Goal: Task Accomplishment & Management: Use online tool/utility

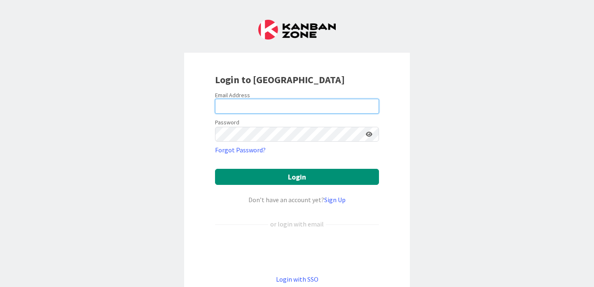
click at [300, 111] on input "email" at bounding box center [297, 106] width 164 height 15
type input "[PERSON_NAME][EMAIL_ADDRESS][PERSON_NAME][DOMAIN_NAME]"
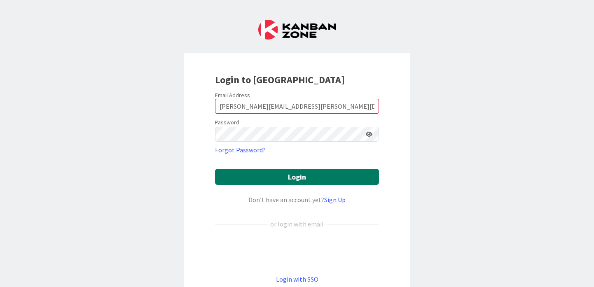
click at [274, 176] on button "Login" at bounding box center [297, 177] width 164 height 16
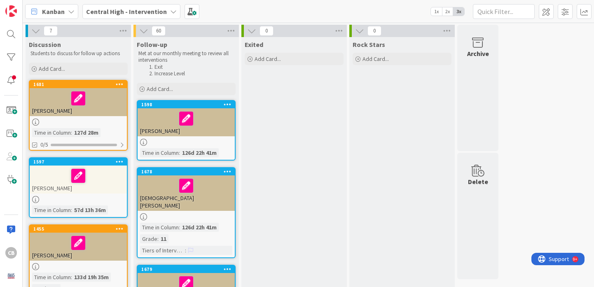
click at [205, 131] on div "Khadarie Roper" at bounding box center [186, 122] width 97 height 28
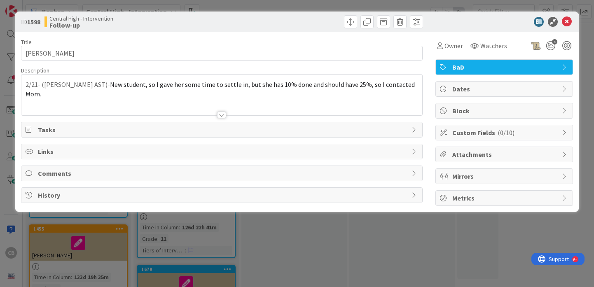
click at [205, 131] on span "Tasks" at bounding box center [223, 130] width 370 height 10
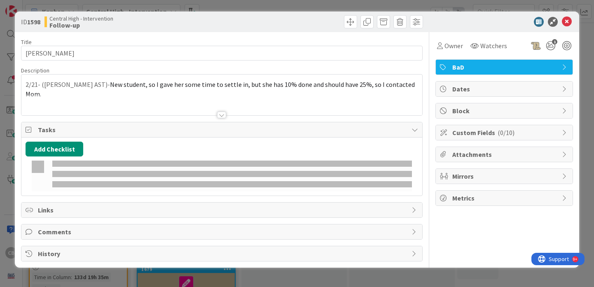
click at [205, 131] on span "Tasks" at bounding box center [223, 130] width 370 height 10
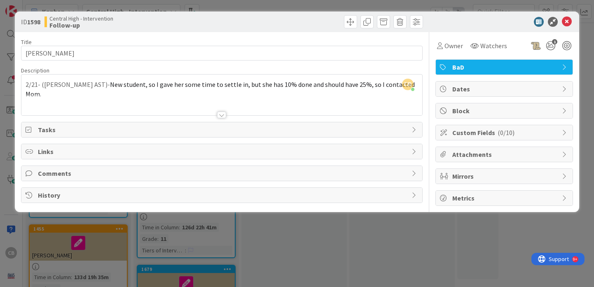
click at [462, 199] on span "Metrics" at bounding box center [506, 198] width 106 height 10
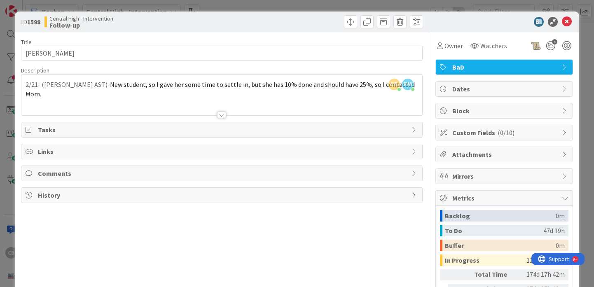
click at [227, 129] on span "Tasks" at bounding box center [223, 130] width 370 height 10
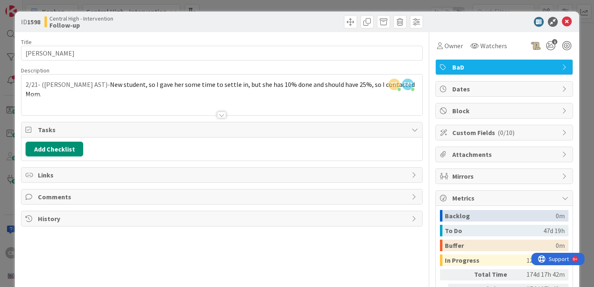
click at [211, 174] on span "Links" at bounding box center [223, 175] width 370 height 10
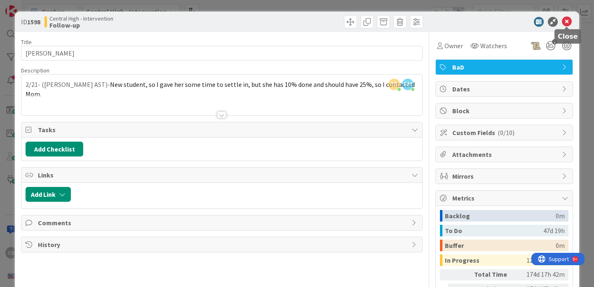
click at [567, 22] on icon at bounding box center [567, 22] width 10 height 10
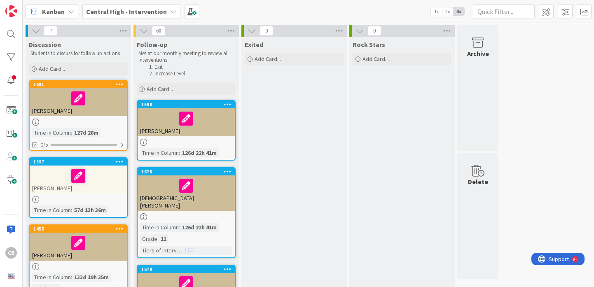
click at [217, 126] on div at bounding box center [186, 118] width 92 height 17
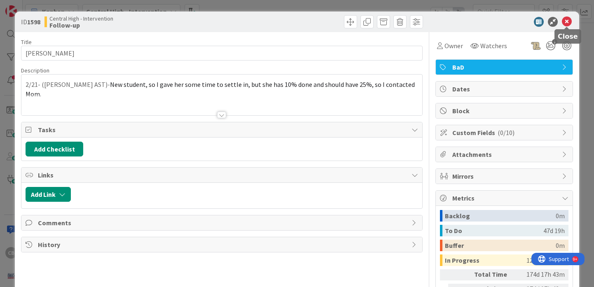
click at [568, 22] on icon at bounding box center [567, 22] width 10 height 10
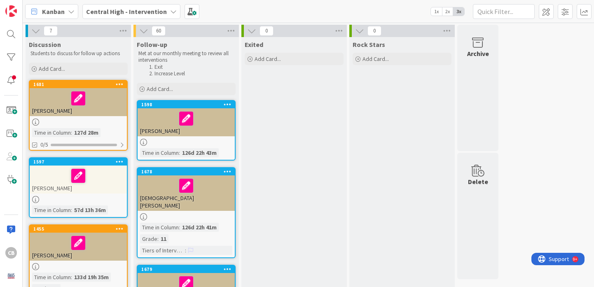
click at [437, 9] on span "1x" at bounding box center [436, 11] width 11 height 8
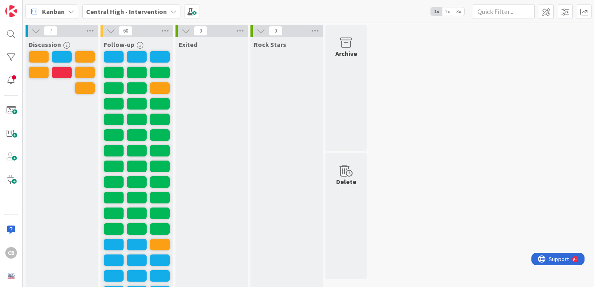
click at [446, 12] on span "2x" at bounding box center [447, 11] width 11 height 8
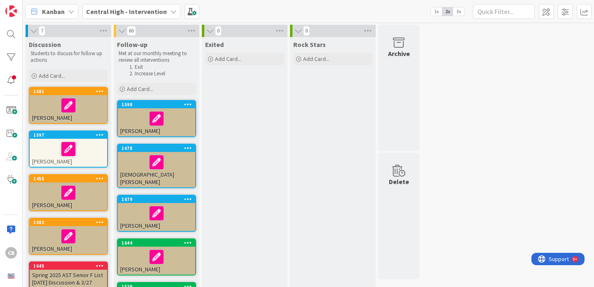
click at [151, 11] on b "Central High - Intervention" at bounding box center [126, 11] width 81 height 8
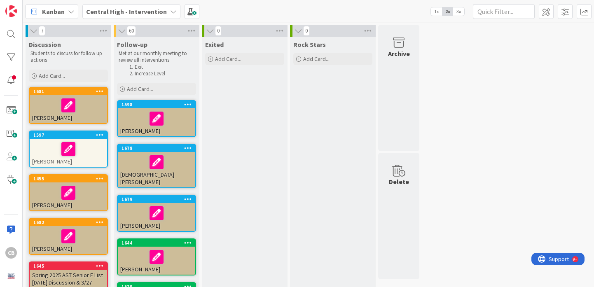
click at [145, 14] on b "Central High - Intervention" at bounding box center [126, 11] width 81 height 8
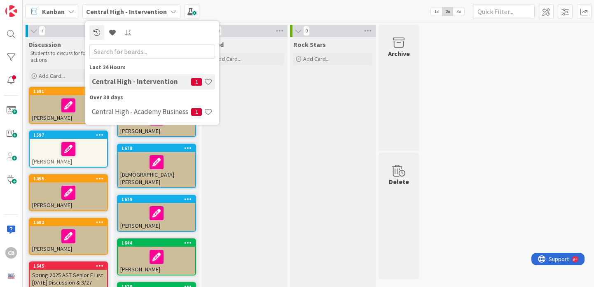
click at [145, 14] on b "Central High - Intervention" at bounding box center [126, 11] width 81 height 8
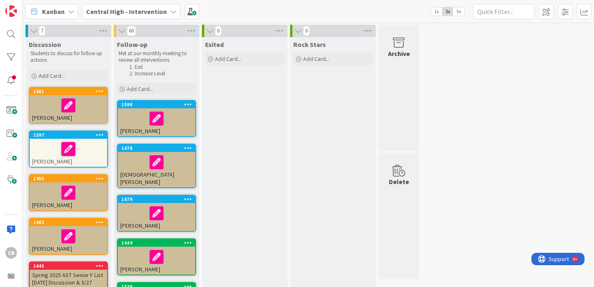
click at [143, 13] on b "Central High - Intervention" at bounding box center [126, 11] width 81 height 8
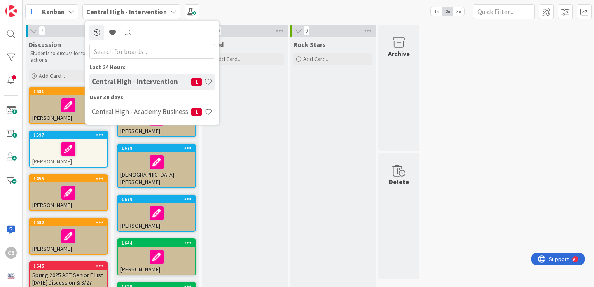
click at [143, 13] on b "Central High - Intervention" at bounding box center [126, 11] width 81 height 8
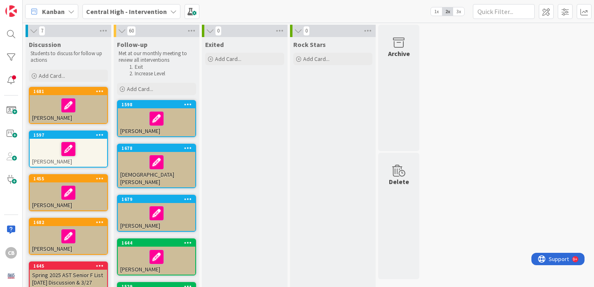
click at [148, 16] on div "Central High - Intervention" at bounding box center [131, 11] width 98 height 15
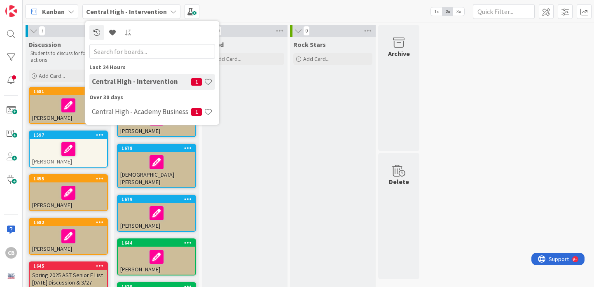
click at [148, 16] on div "Central High - Intervention" at bounding box center [131, 11] width 98 height 15
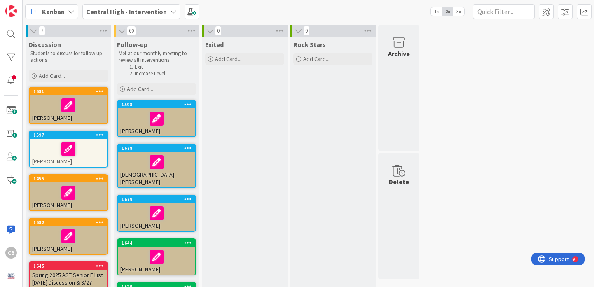
click at [148, 13] on b "Central High - Intervention" at bounding box center [126, 11] width 81 height 8
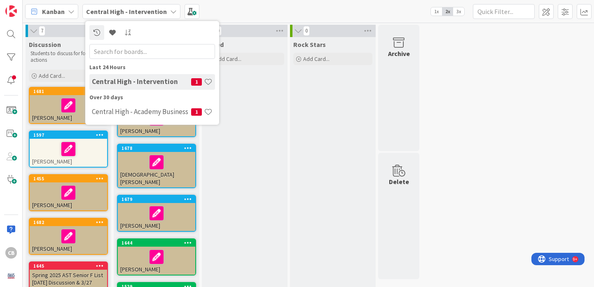
click at [137, 249] on div at bounding box center [156, 257] width 73 height 17
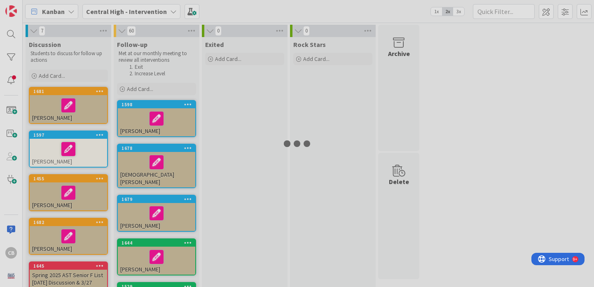
click at [137, 244] on div at bounding box center [297, 143] width 594 height 287
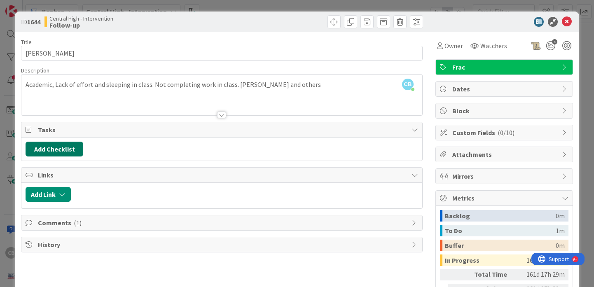
click at [54, 151] on button "Add Checklist" at bounding box center [55, 149] width 58 height 15
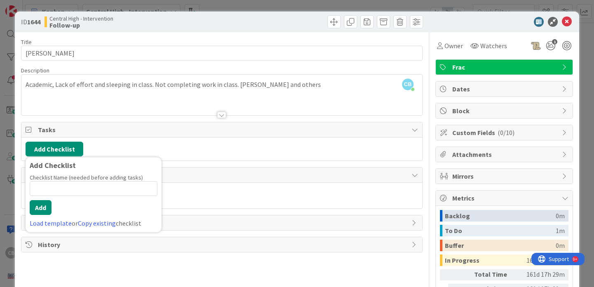
click at [158, 136] on div "Tasks" at bounding box center [221, 129] width 401 height 15
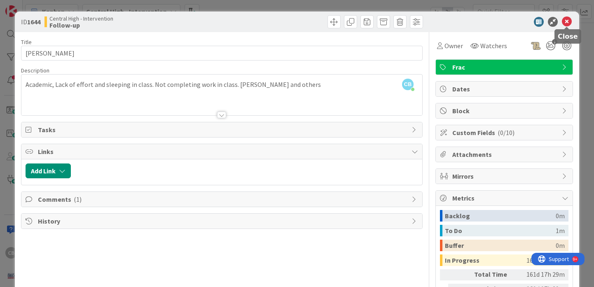
click at [567, 21] on icon at bounding box center [567, 22] width 10 height 10
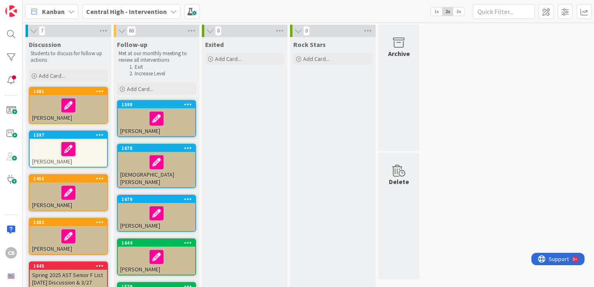
click at [175, 122] on div at bounding box center [156, 118] width 73 height 17
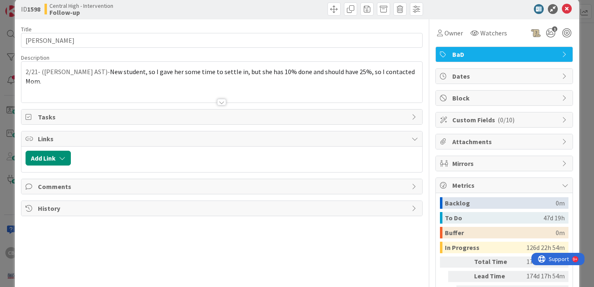
scroll to position [14, 0]
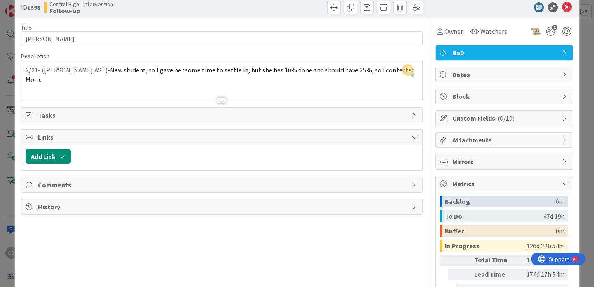
click at [164, 116] on span "Tasks" at bounding box center [223, 115] width 370 height 10
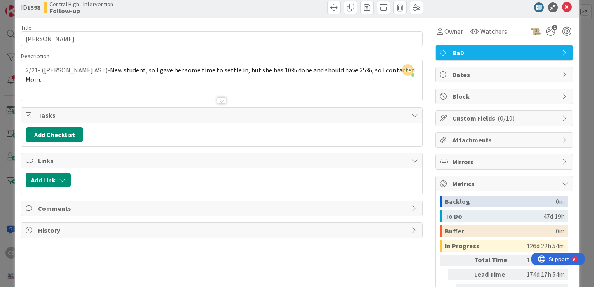
click at [164, 116] on span "Tasks" at bounding box center [223, 115] width 370 height 10
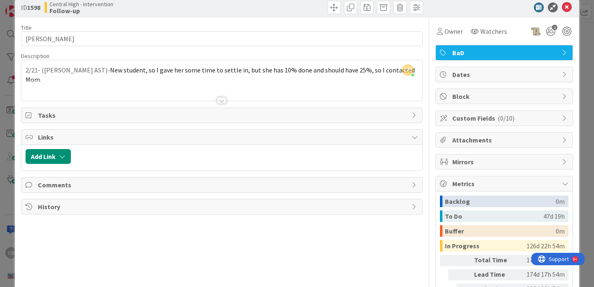
click at [164, 116] on span "Tasks" at bounding box center [223, 115] width 370 height 10
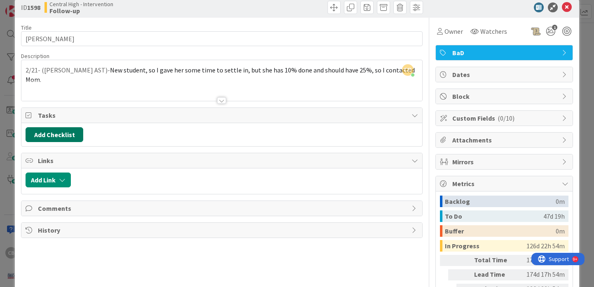
click at [72, 131] on button "Add Checklist" at bounding box center [55, 134] width 58 height 15
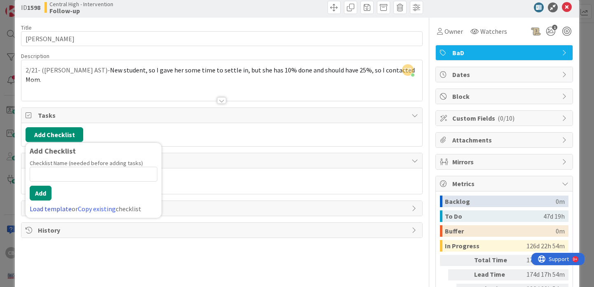
click at [61, 209] on link "Load template" at bounding box center [51, 209] width 42 height 8
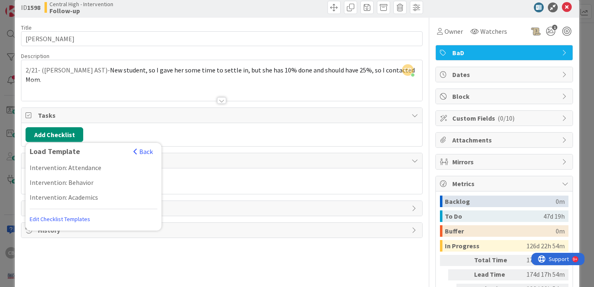
click at [237, 190] on div "Add Link" at bounding box center [221, 182] width 401 height 26
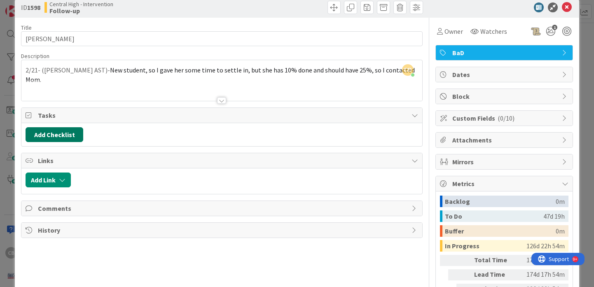
click at [55, 135] on button "Add Checklist" at bounding box center [55, 134] width 58 height 15
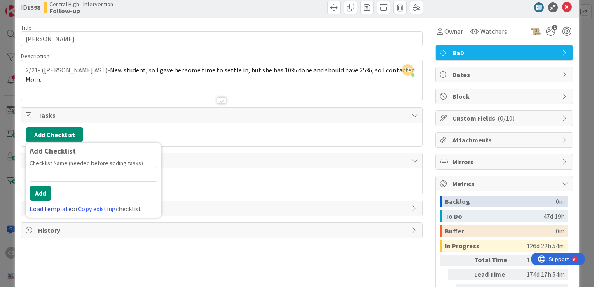
click at [52, 211] on link "Load template" at bounding box center [51, 209] width 42 height 8
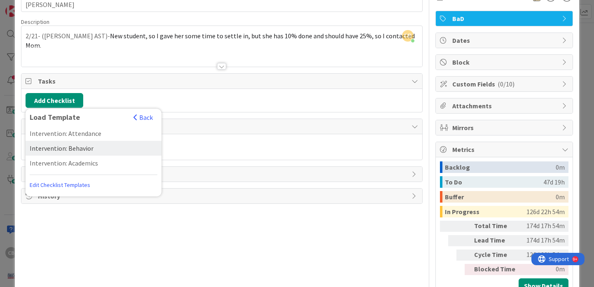
scroll to position [52, 0]
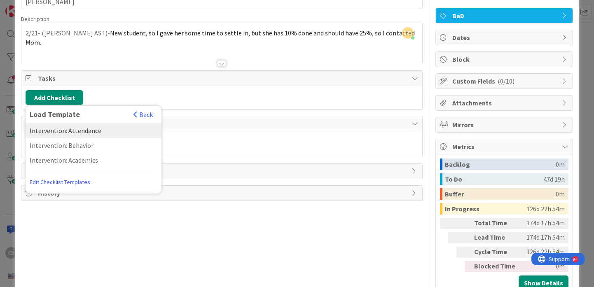
click at [82, 132] on div "Intervention: Attendance" at bounding box center [94, 130] width 136 height 15
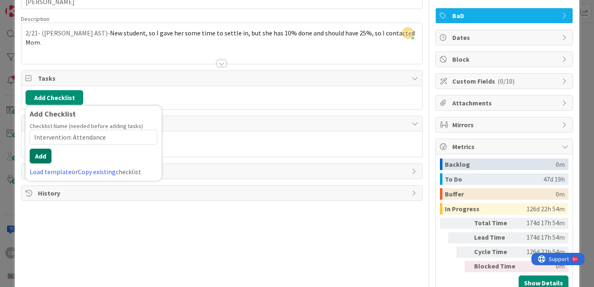
click at [42, 157] on button "Add" at bounding box center [41, 156] width 22 height 15
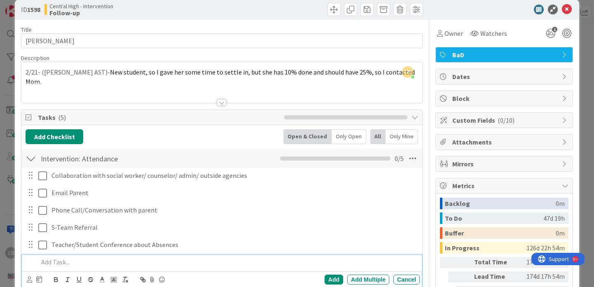
scroll to position [0, 0]
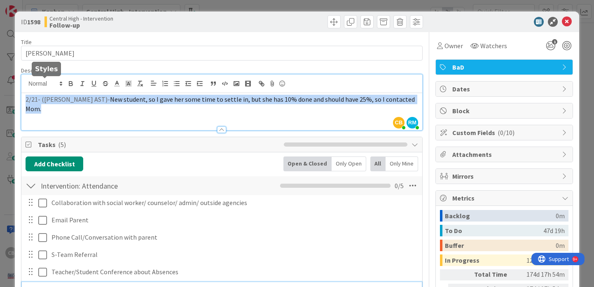
drag, startPoint x: 301, startPoint y: 99, endPoint x: 26, endPoint y: 89, distance: 275.1
click at [26, 89] on div "Description CB Cindy Blanchard just joined RM Richard Morgan just joined 2/21- …" at bounding box center [222, 99] width 402 height 64
drag, startPoint x: 25, startPoint y: 101, endPoint x: 121, endPoint y: 122, distance: 98.4
click at [121, 122] on div "Description CB Cindy Blanchard just joined 2/21- (Mashburn AST)- New student, s…" at bounding box center [222, 99] width 402 height 64
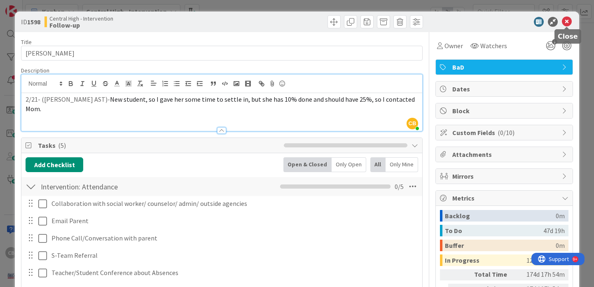
click at [568, 20] on icon at bounding box center [567, 22] width 10 height 10
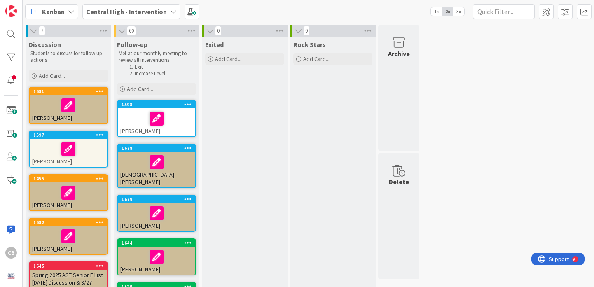
click at [176, 167] on div at bounding box center [156, 162] width 73 height 17
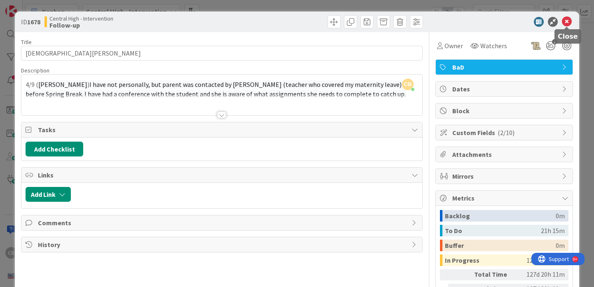
click at [567, 21] on icon at bounding box center [567, 22] width 10 height 10
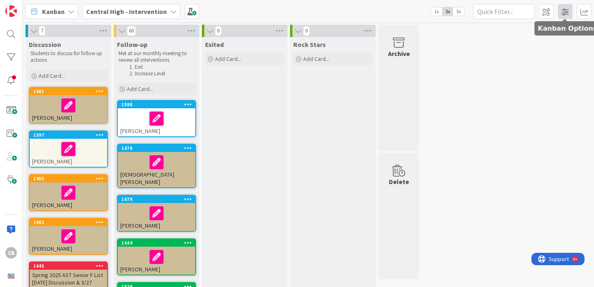
click at [563, 14] on span at bounding box center [565, 11] width 15 height 15
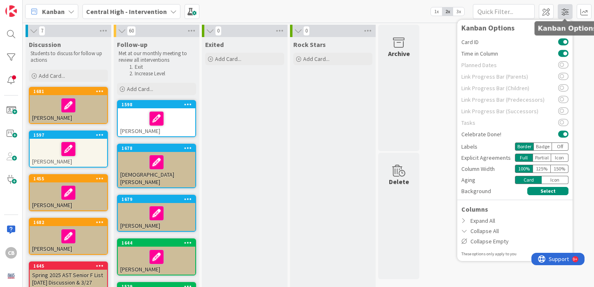
click at [563, 14] on span at bounding box center [565, 11] width 15 height 15
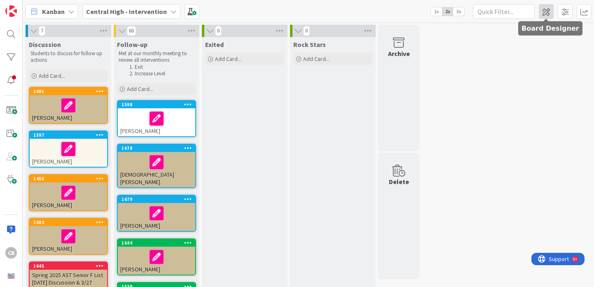
click at [546, 10] on span at bounding box center [546, 11] width 15 height 15
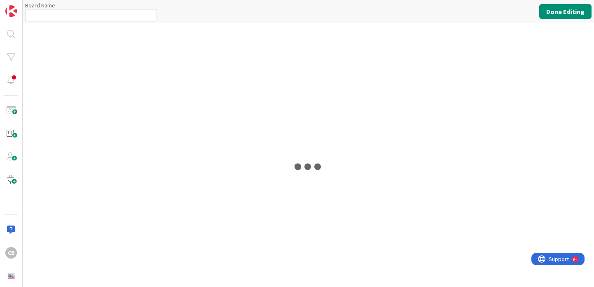
type input "Central High - Intervention"
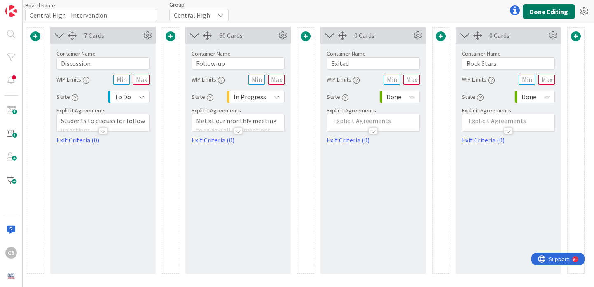
click at [546, 10] on button "Done Editing" at bounding box center [549, 11] width 52 height 15
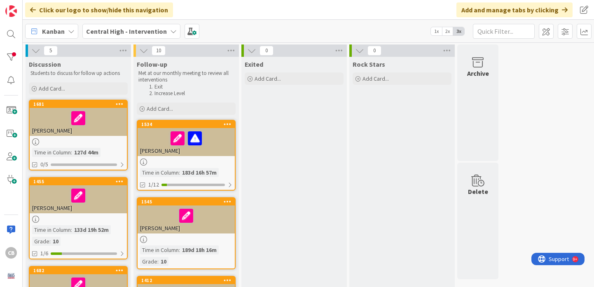
click at [49, 88] on span "Add Card..." at bounding box center [52, 88] width 26 height 7
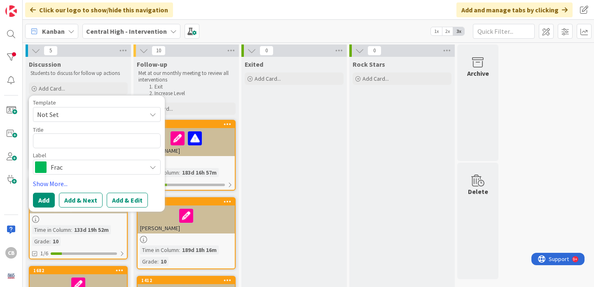
click at [60, 117] on span "Not Set" at bounding box center [88, 114] width 103 height 11
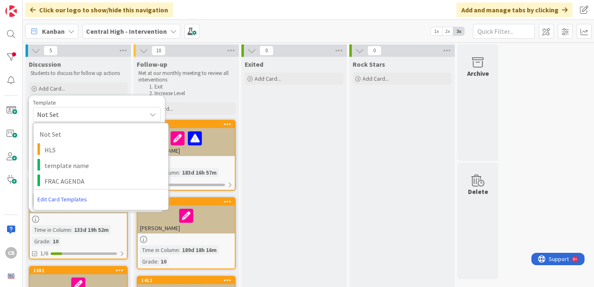
click at [60, 117] on span "Not Set" at bounding box center [88, 114] width 103 height 11
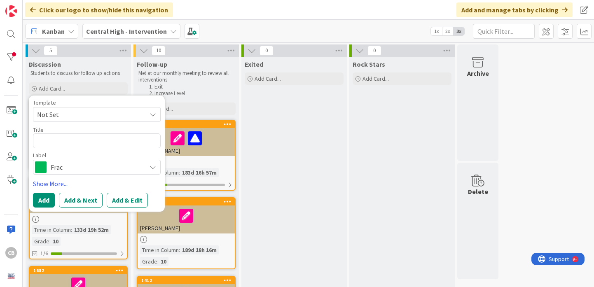
click at [72, 169] on span "Frac" at bounding box center [96, 168] width 91 height 12
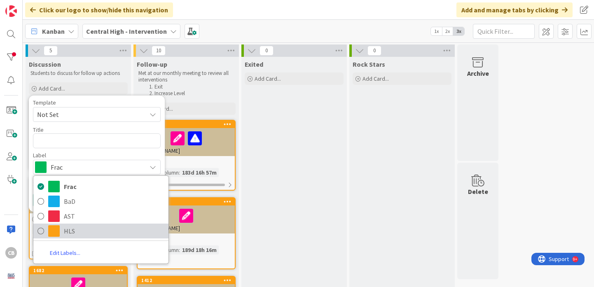
click at [77, 228] on span "HLS" at bounding box center [114, 231] width 101 height 12
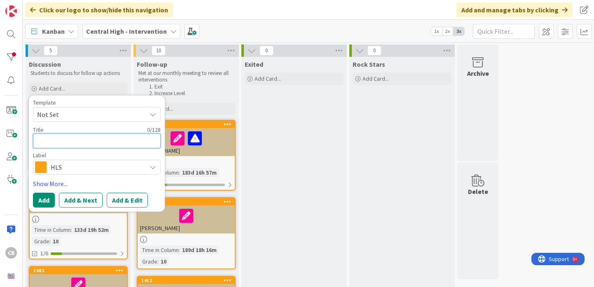
click at [58, 139] on textarea at bounding box center [97, 141] width 128 height 15
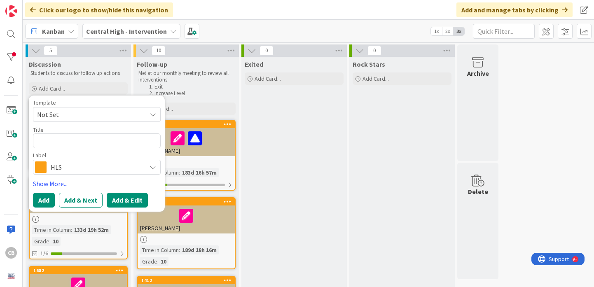
click at [122, 204] on button "Add & Edit" at bounding box center [127, 200] width 41 height 15
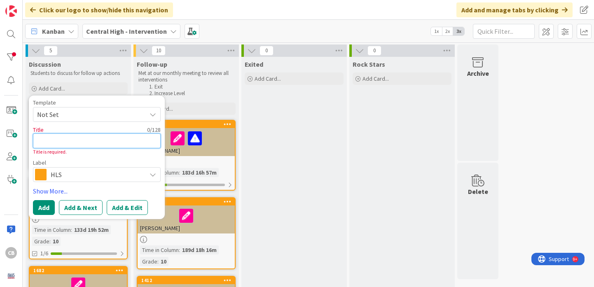
click at [65, 140] on textarea at bounding box center [97, 141] width 128 height 15
type textarea "x"
type textarea "CI"
type textarea "x"
type textarea "CIn"
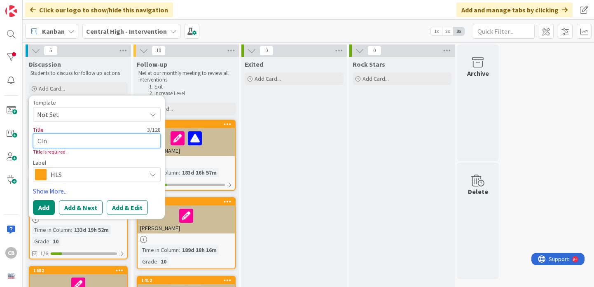
type textarea "x"
type textarea "CInd"
type textarea "x"
type textarea "[PERSON_NAME]"
type textarea "x"
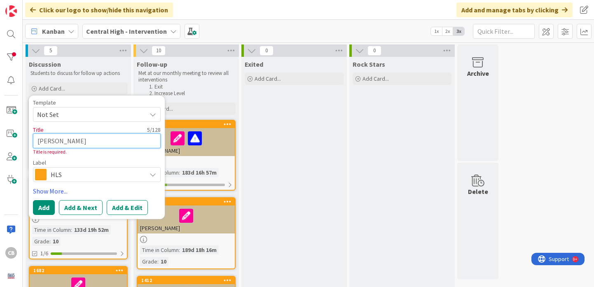
type textarea "[PERSON_NAME]"
type textarea "x"
type textarea "[PERSON_NAME] B"
type textarea "x"
type textarea "[PERSON_NAME] Bl"
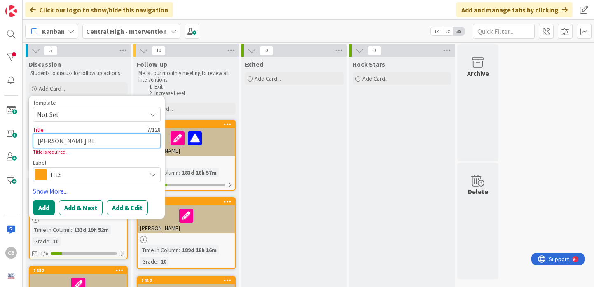
type textarea "x"
type textarea "[PERSON_NAME] Bla"
type textarea "x"
type textarea "[PERSON_NAME]"
type textarea "x"
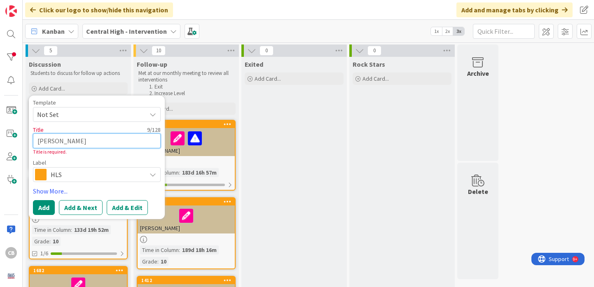
type textarea "[PERSON_NAME] Blanh"
type textarea "x"
type textarea "[PERSON_NAME] Blanhc"
type textarea "x"
type textarea "[PERSON_NAME] Blanhca"
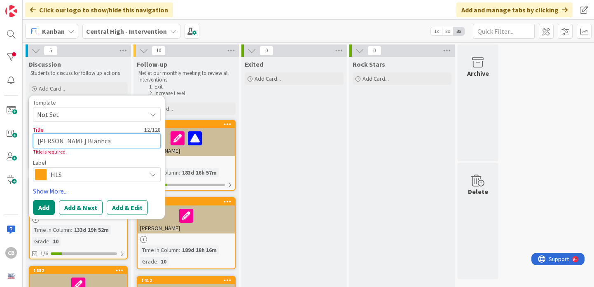
type textarea "x"
type textarea "[PERSON_NAME] Blanhcar"
type textarea "x"
type textarea "[PERSON_NAME]"
type textarea "x"
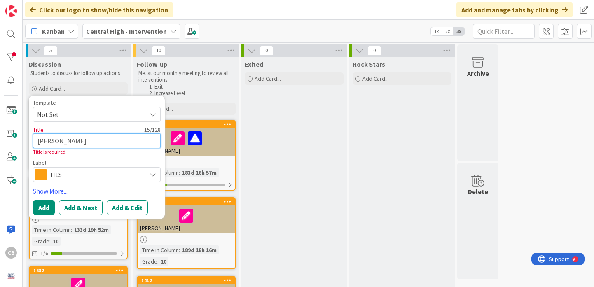
type textarea "[PERSON_NAME] Blanhcar"
type textarea "x"
type textarea "[PERSON_NAME] Blanhca"
type textarea "x"
type textarea "[PERSON_NAME] Blanhc"
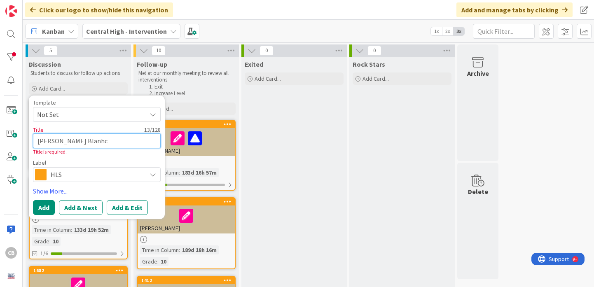
type textarea "x"
type textarea "[PERSON_NAME] Blanh"
type textarea "x"
type textarea "[PERSON_NAME]"
type textarea "x"
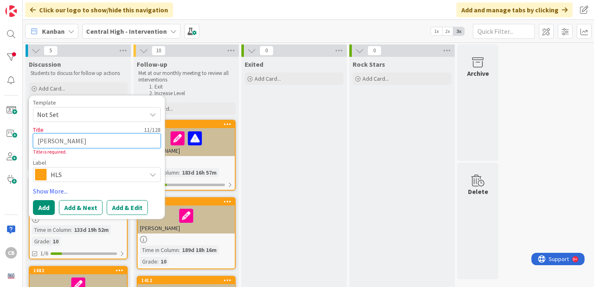
type textarea "[PERSON_NAME]"
type textarea "x"
type textarea "[PERSON_NAME]"
type textarea "x"
type textarea "[PERSON_NAME]"
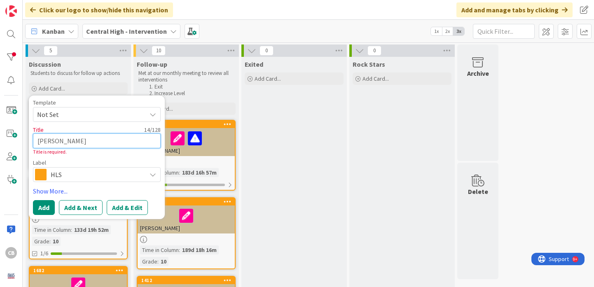
type textarea "x"
type textarea "[PERSON_NAME]"
click at [42, 141] on textarea "[PERSON_NAME]" at bounding box center [97, 141] width 128 height 15
type textarea "x"
type textarea "[PERSON_NAME]"
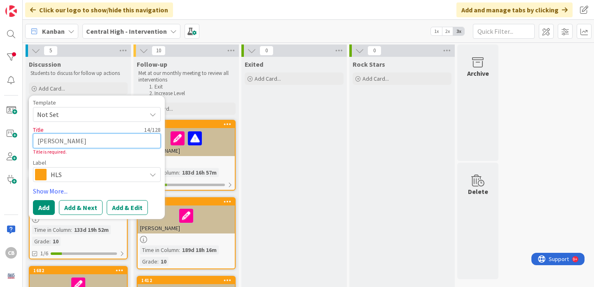
type textarea "x"
type textarea "[PERSON_NAME]"
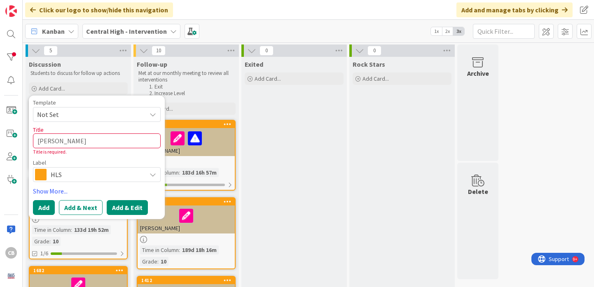
click at [124, 206] on button "Add & Edit" at bounding box center [127, 207] width 41 height 15
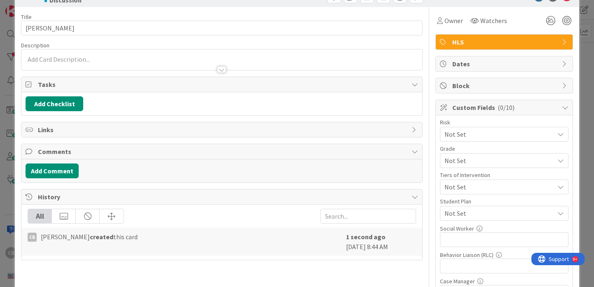
scroll to position [29, 0]
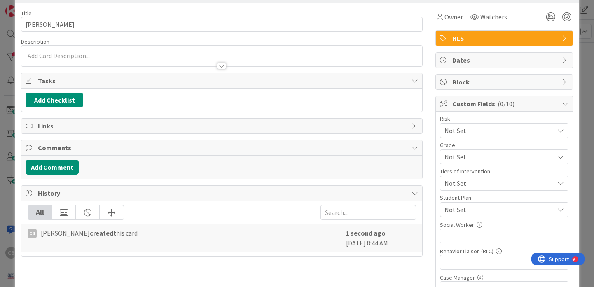
click at [480, 130] on span "Not Set" at bounding box center [498, 131] width 106 height 12
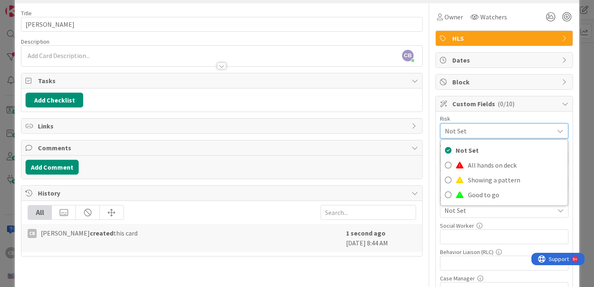
click at [480, 130] on span "Not Set" at bounding box center [497, 131] width 105 height 12
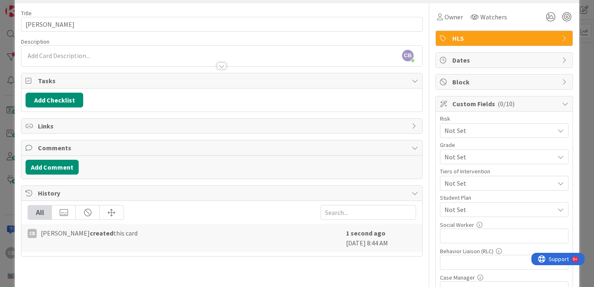
click at [478, 136] on span "Not Set" at bounding box center [498, 131] width 106 height 12
click at [478, 156] on span "Not Set" at bounding box center [497, 158] width 105 height 12
click at [478, 136] on span "Not Set" at bounding box center [498, 131] width 106 height 12
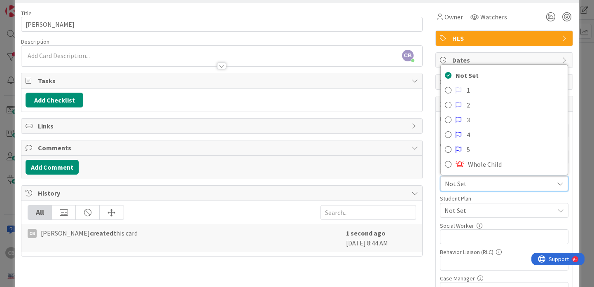
click at [478, 182] on span "Not Set" at bounding box center [497, 184] width 105 height 12
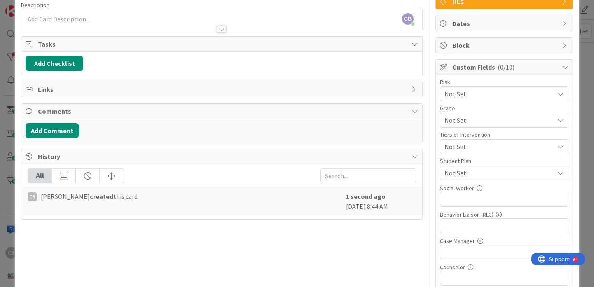
scroll to position [66, 0]
click at [476, 175] on span "Not Set" at bounding box center [500, 173] width 110 height 10
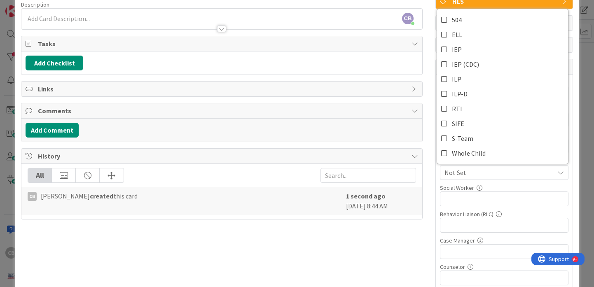
click at [476, 175] on span "Not Set" at bounding box center [500, 173] width 110 height 10
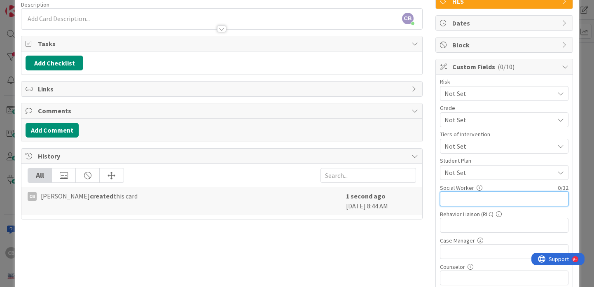
click at [477, 200] on input "text" at bounding box center [504, 199] width 129 height 15
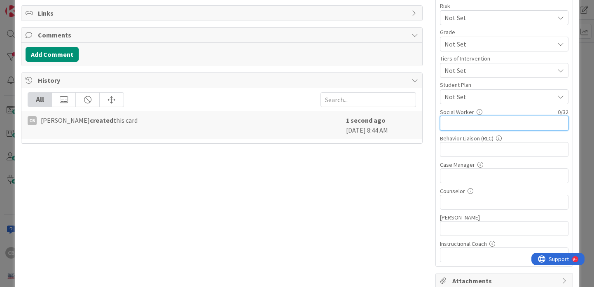
scroll to position [151, 0]
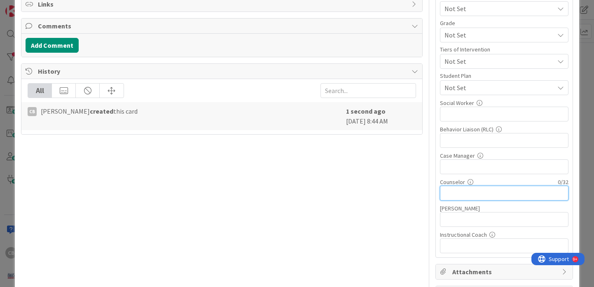
click at [464, 191] on input "text" at bounding box center [504, 193] width 129 height 15
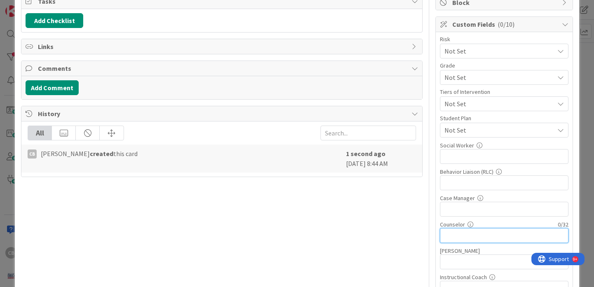
scroll to position [108, 0]
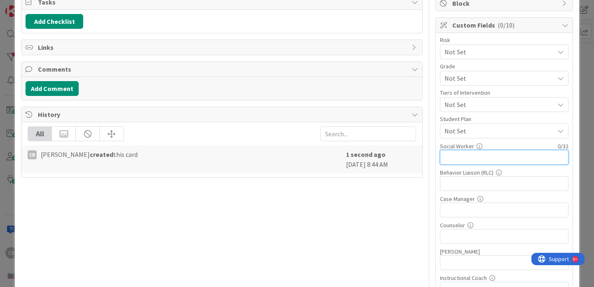
click at [471, 156] on input "text" at bounding box center [504, 157] width 129 height 15
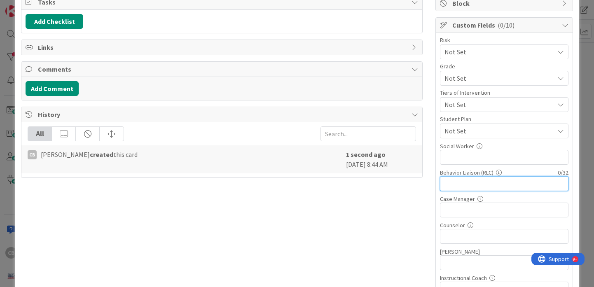
click at [464, 185] on input "text" at bounding box center [504, 183] width 129 height 15
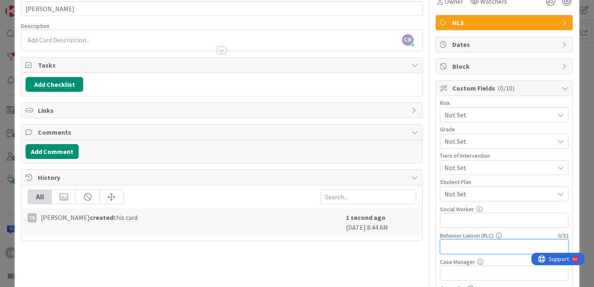
scroll to position [0, 0]
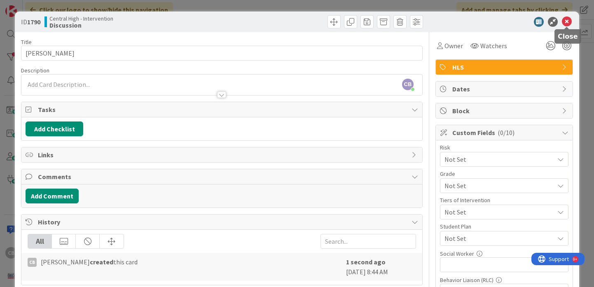
click at [567, 21] on icon at bounding box center [567, 22] width 10 height 10
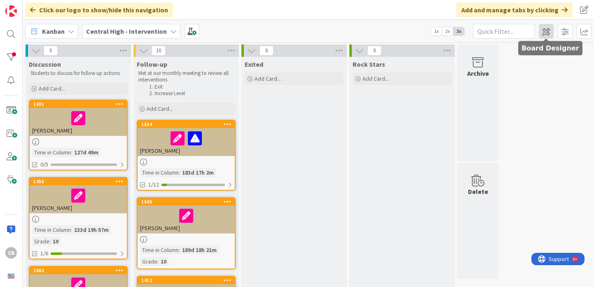
click at [551, 33] on span at bounding box center [546, 31] width 15 height 15
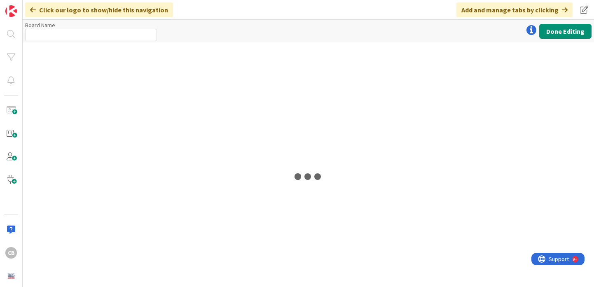
type input "Central High - Intervention"
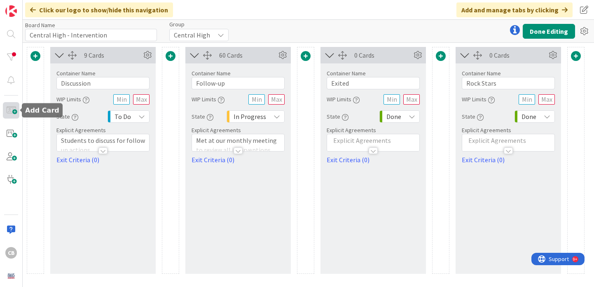
click at [13, 110] on span at bounding box center [11, 110] width 16 height 16
click at [15, 113] on span at bounding box center [11, 110] width 16 height 16
click at [586, 35] on icon at bounding box center [584, 31] width 15 height 15
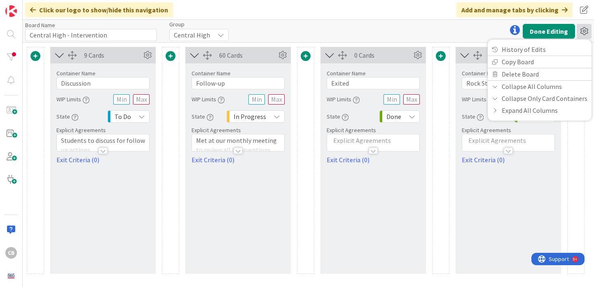
click at [586, 35] on icon at bounding box center [584, 31] width 15 height 15
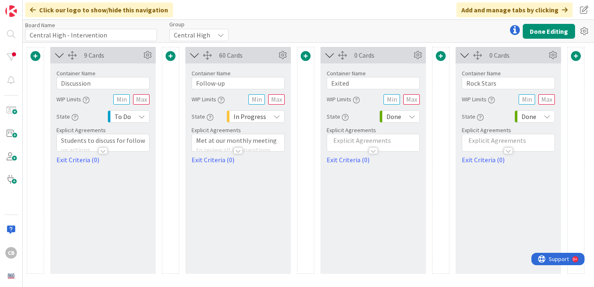
click at [577, 58] on span at bounding box center [576, 56] width 10 height 10
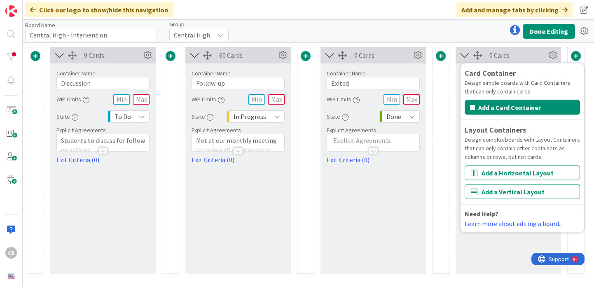
click at [591, 92] on div "9 Cards Container Name 10 / 64 Discussion WIP Limits State To Do Explicit Agree…" at bounding box center [309, 165] width 572 height 244
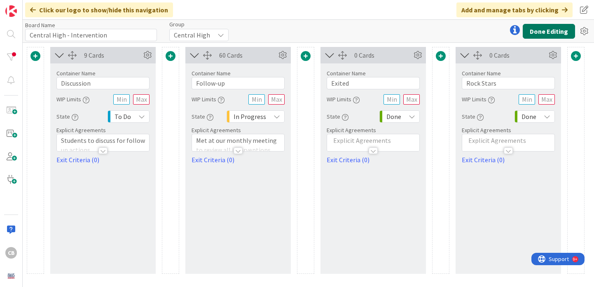
click at [541, 30] on button "Done Editing" at bounding box center [549, 31] width 52 height 15
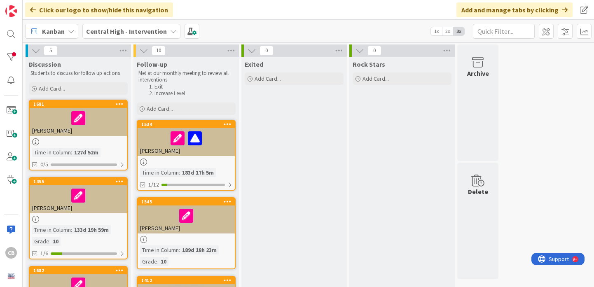
click at [60, 30] on span "Kanban" at bounding box center [53, 31] width 23 height 10
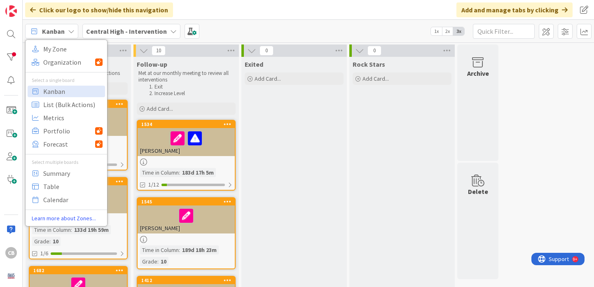
click at [60, 30] on span "Kanban" at bounding box center [53, 31] width 23 height 10
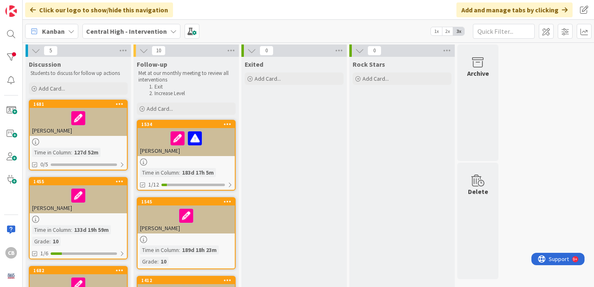
click at [148, 32] on b "Central High - Intervention" at bounding box center [126, 31] width 81 height 8
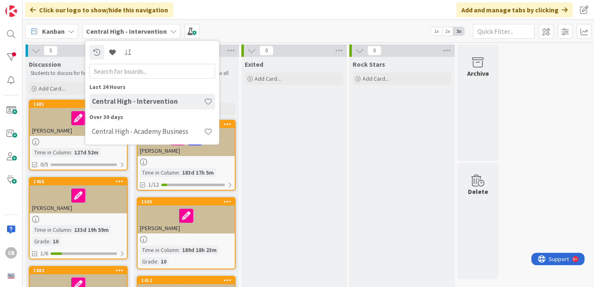
click at [148, 32] on b "Central High - Intervention" at bounding box center [126, 31] width 81 height 8
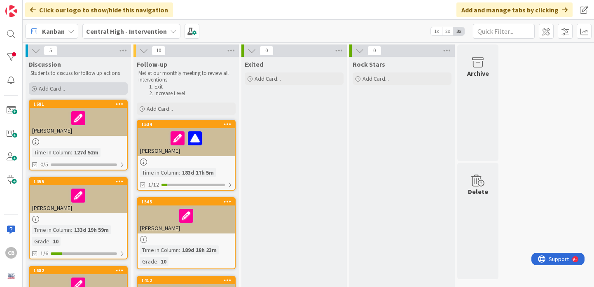
click at [55, 86] on span "Add Card..." at bounding box center [52, 88] width 26 height 7
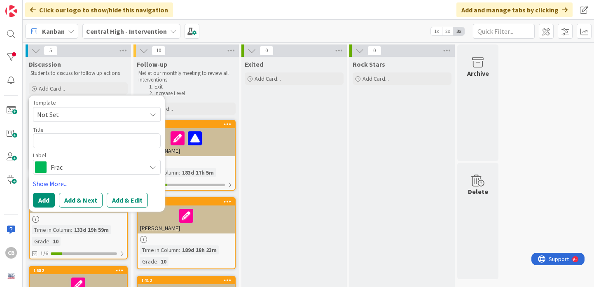
type textarea "x"
type textarea "C"
type textarea "x"
type textarea "Ci"
type textarea "x"
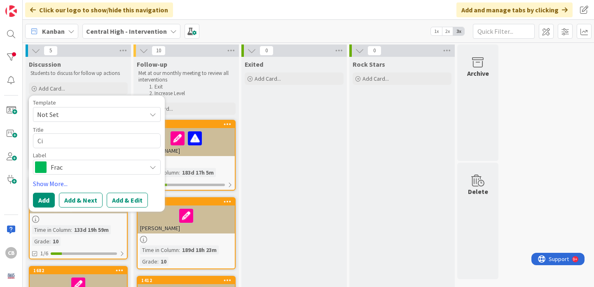
type textarea "Cin"
type textarea "x"
type textarea "Cind"
type textarea "x"
type textarea "[PERSON_NAME]"
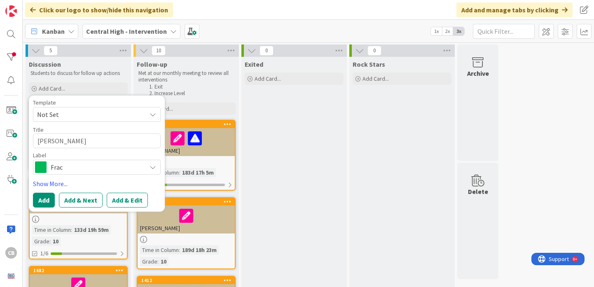
click at [100, 116] on span "Not Set" at bounding box center [88, 114] width 103 height 11
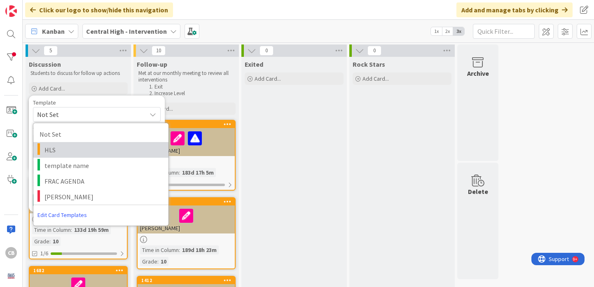
click at [96, 145] on span "HLS" at bounding box center [104, 150] width 118 height 11
type textarea "x"
type textarea "HLS"
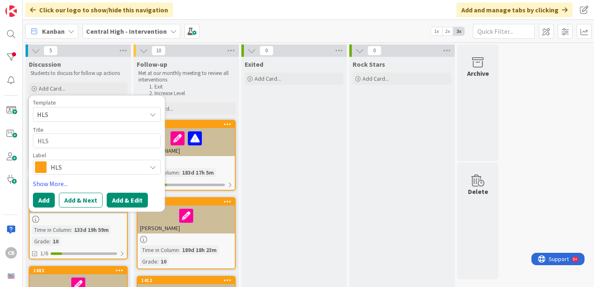
click at [123, 201] on button "Add & Edit" at bounding box center [127, 200] width 41 height 15
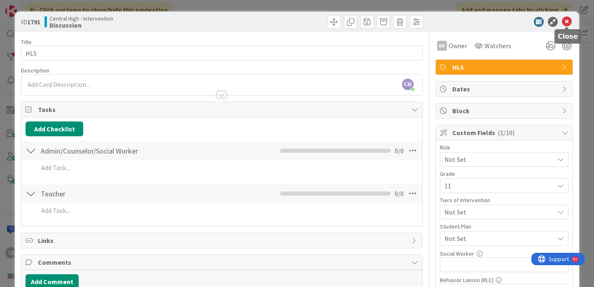
click at [566, 20] on icon at bounding box center [567, 22] width 10 height 10
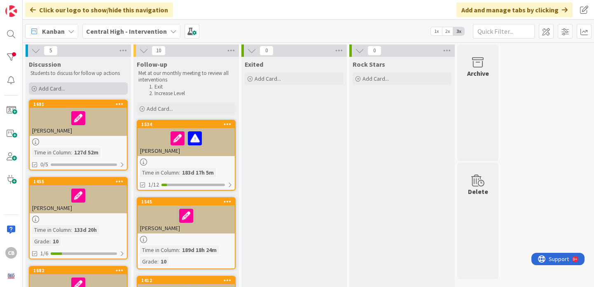
click at [47, 91] on span "Add Card..." at bounding box center [52, 88] width 26 height 7
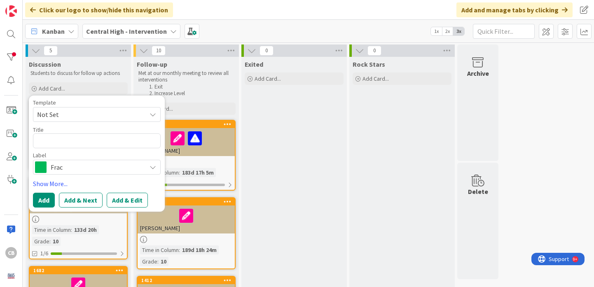
click at [90, 172] on span "Frac" at bounding box center [96, 168] width 91 height 12
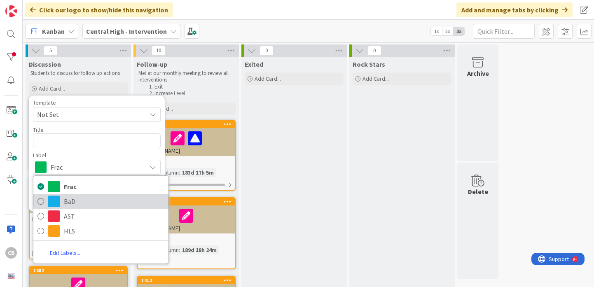
click at [41, 203] on icon at bounding box center [41, 201] width 7 height 12
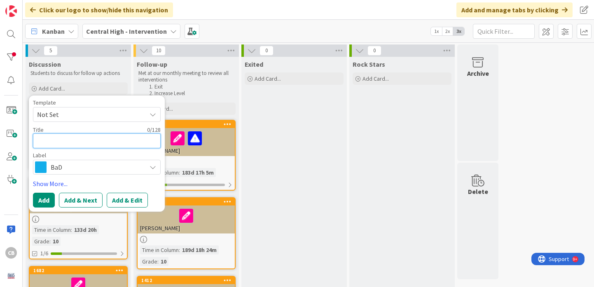
click at [70, 141] on textarea at bounding box center [97, 141] width 128 height 15
type textarea "x"
type textarea "R"
type textarea "x"
type textarea "Ri"
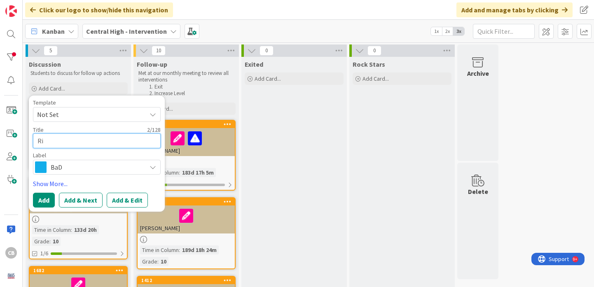
type textarea "x"
type textarea "Ric"
type textarea "x"
type textarea "Rich"
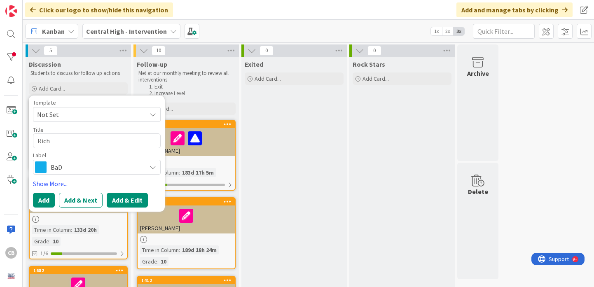
click at [119, 200] on button "Add & Edit" at bounding box center [127, 200] width 41 height 15
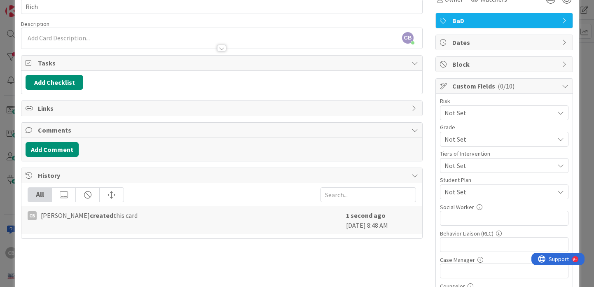
scroll to position [48, 0]
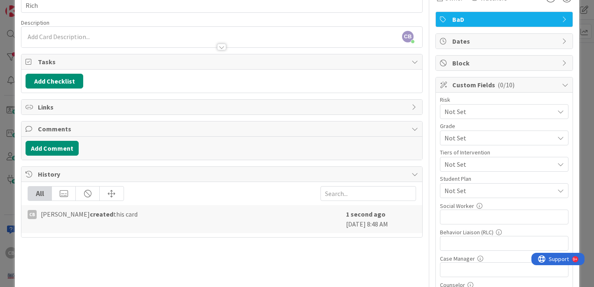
click at [479, 117] on span "Not Set" at bounding box center [498, 112] width 106 height 12
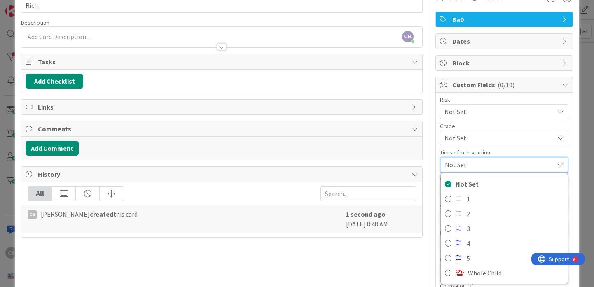
click at [479, 166] on span "Not Set" at bounding box center [497, 165] width 105 height 12
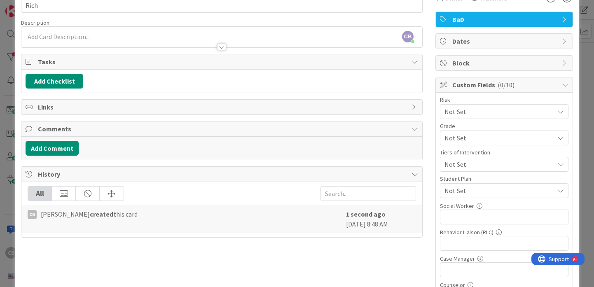
click at [479, 117] on span "Not Set" at bounding box center [498, 112] width 106 height 12
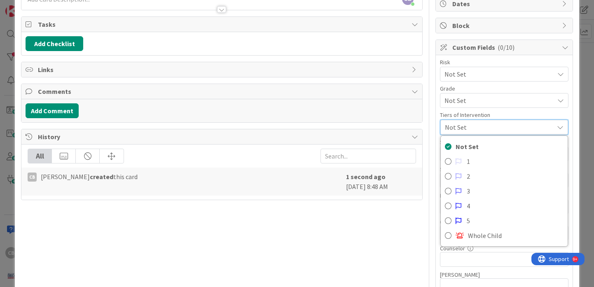
scroll to position [87, 0]
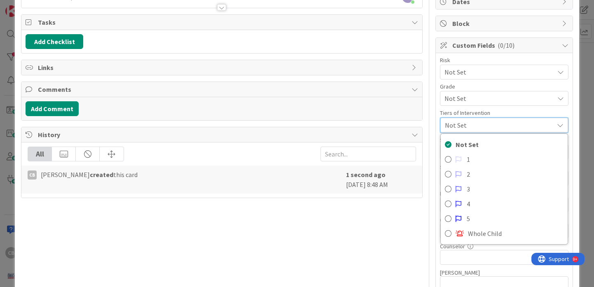
click at [483, 126] on span "Not Set" at bounding box center [497, 126] width 105 height 12
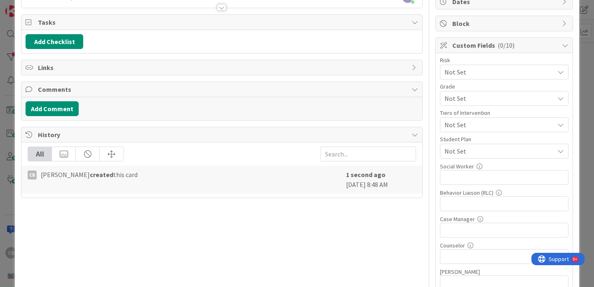
click at [483, 152] on span "Not Set" at bounding box center [500, 151] width 110 height 10
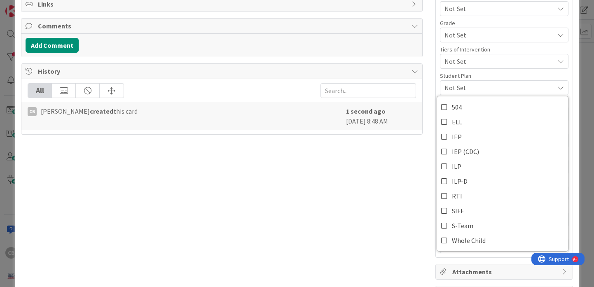
scroll to position [151, 0]
click at [494, 87] on span "Not Set" at bounding box center [500, 87] width 110 height 10
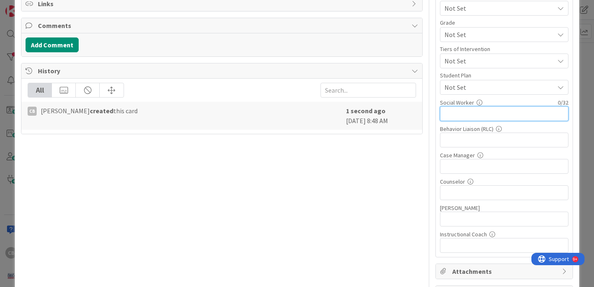
click at [471, 114] on input "text" at bounding box center [504, 113] width 129 height 15
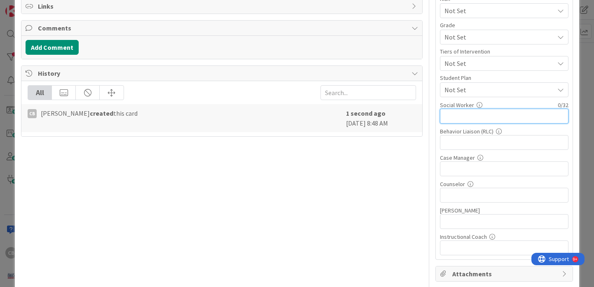
scroll to position [150, 0]
click at [484, 91] on span "Not Set" at bounding box center [500, 89] width 110 height 10
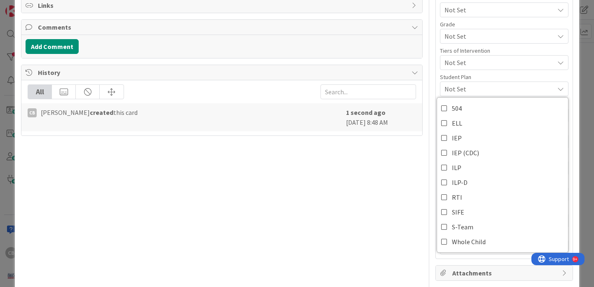
click at [484, 91] on span "Not Set" at bounding box center [500, 89] width 110 height 10
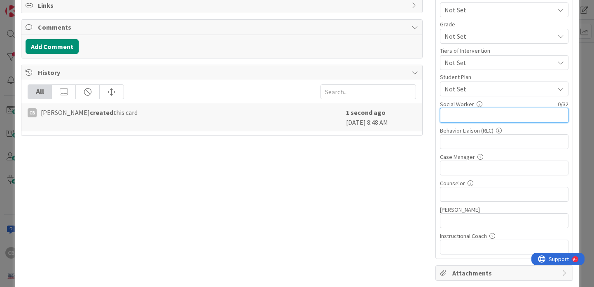
click at [481, 122] on input "text" at bounding box center [504, 115] width 129 height 15
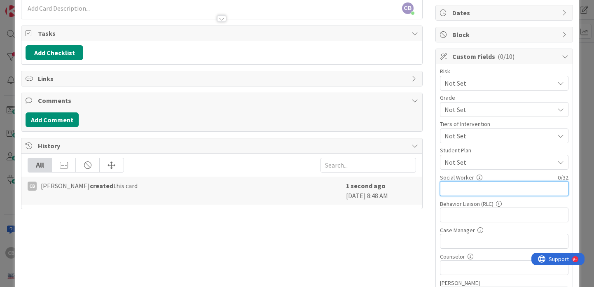
scroll to position [12, 0]
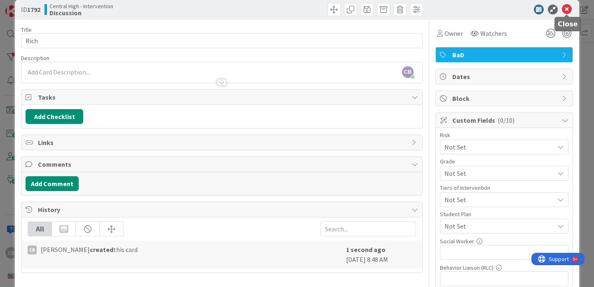
click at [568, 7] on icon at bounding box center [567, 10] width 10 height 10
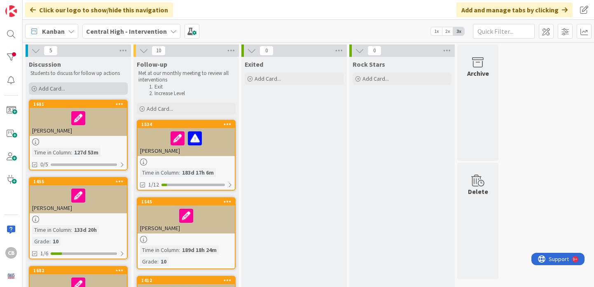
click at [69, 88] on div "Add Card..." at bounding box center [78, 88] width 99 height 12
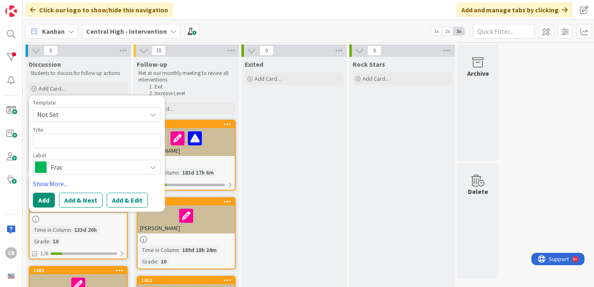
click at [70, 113] on span "Not Set" at bounding box center [88, 114] width 103 height 11
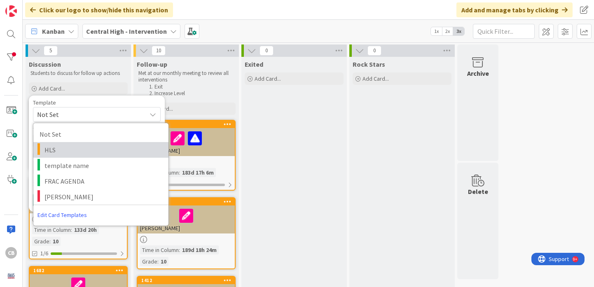
click at [66, 154] on span "HLS" at bounding box center [104, 150] width 118 height 11
type textarea "x"
type textarea "HLS"
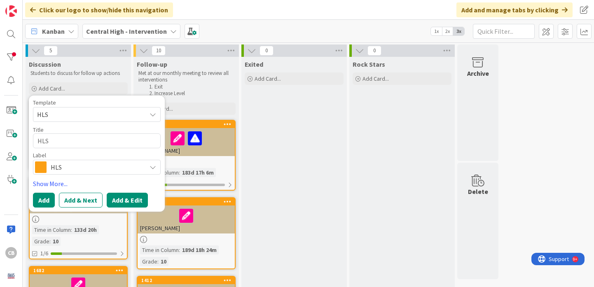
click at [124, 198] on button "Add & Edit" at bounding box center [127, 200] width 41 height 15
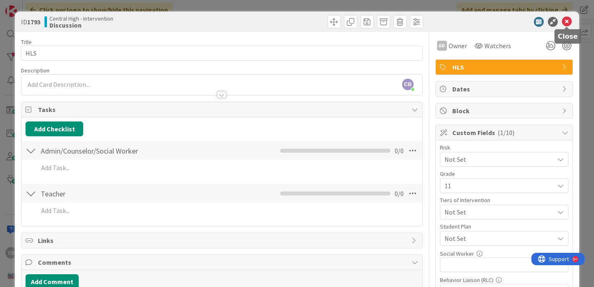
click at [566, 20] on icon at bounding box center [567, 22] width 10 height 10
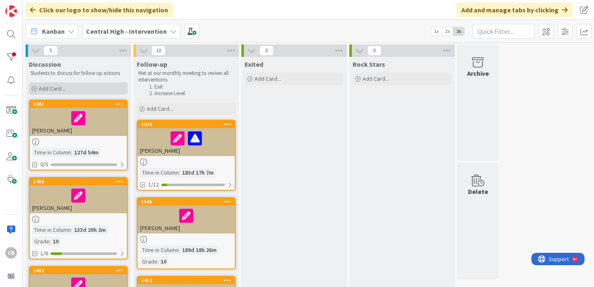
click at [68, 90] on div "Add Card..." at bounding box center [78, 88] width 99 height 12
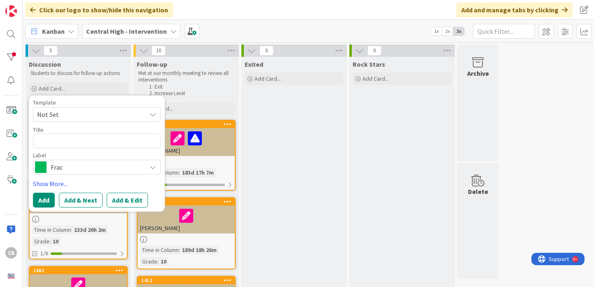
click at [69, 115] on span "Not Set" at bounding box center [88, 114] width 103 height 11
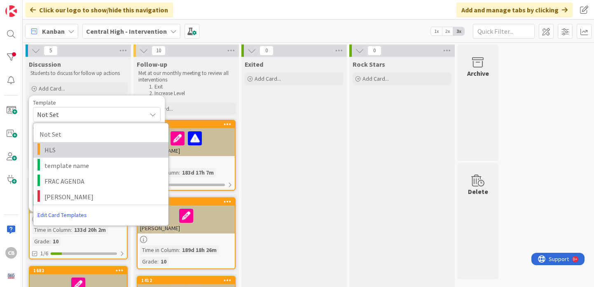
click at [67, 153] on span "HLS" at bounding box center [104, 150] width 118 height 11
type textarea "x"
type textarea "HLS"
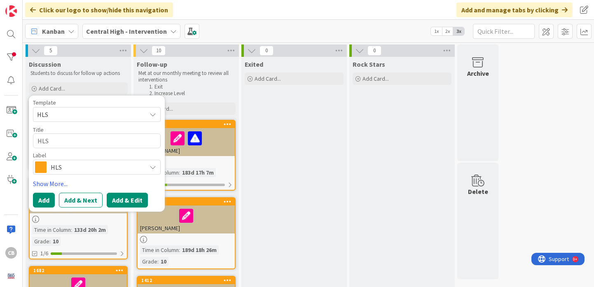
click at [127, 199] on button "Add & Edit" at bounding box center [127, 200] width 41 height 15
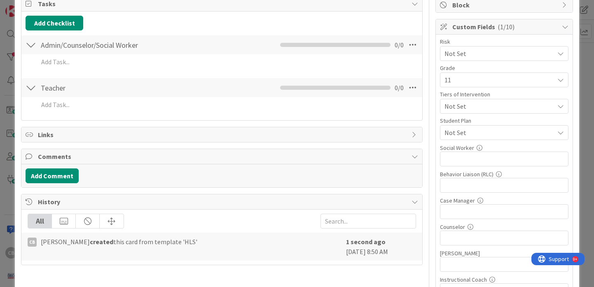
scroll to position [107, 0]
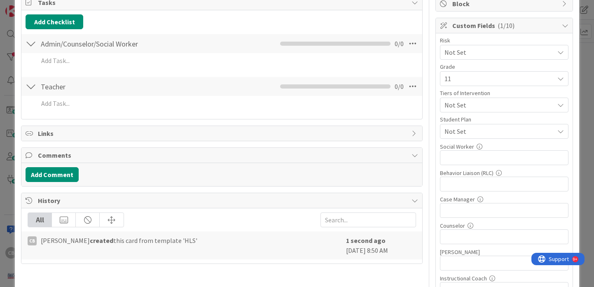
click at [476, 58] on span "11" at bounding box center [498, 53] width 106 height 12
click at [476, 80] on span "11" at bounding box center [497, 79] width 105 height 12
click at [476, 129] on span "Not Set" at bounding box center [500, 132] width 110 height 10
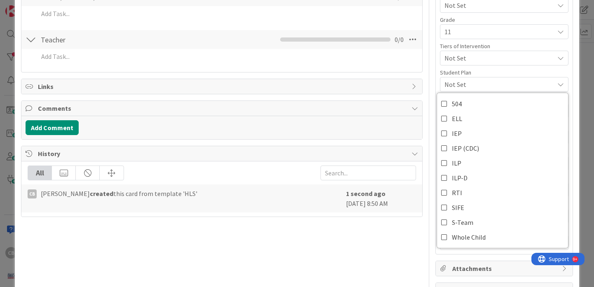
scroll to position [158, 0]
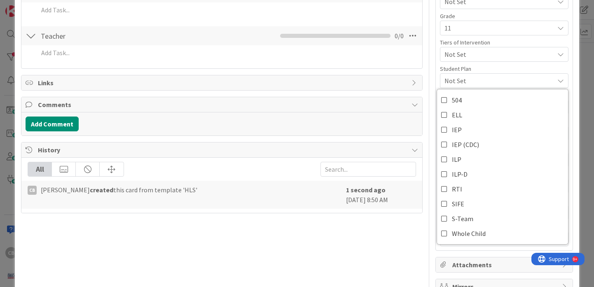
click at [469, 81] on span "Not Set" at bounding box center [500, 81] width 110 height 10
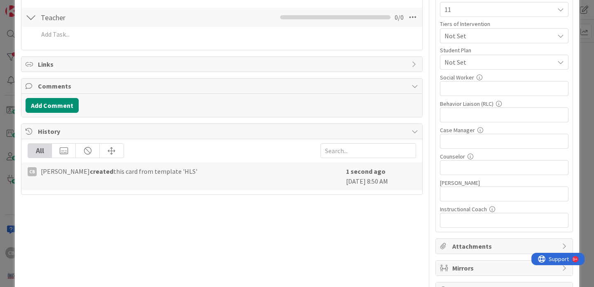
scroll to position [181, 0]
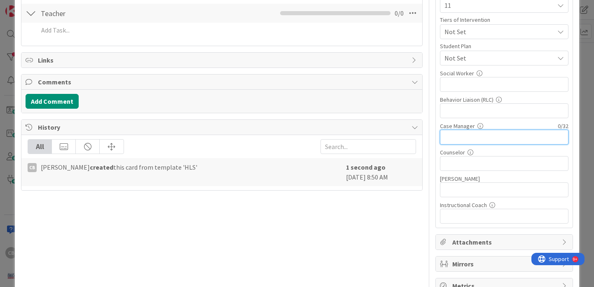
click at [477, 137] on input "text" at bounding box center [504, 137] width 129 height 15
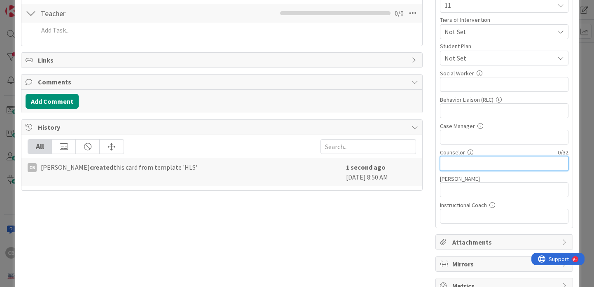
click at [467, 164] on input "text" at bounding box center [504, 163] width 129 height 15
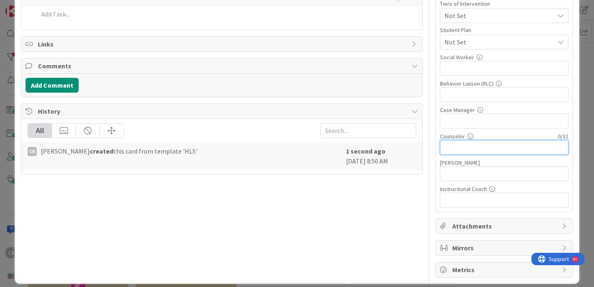
scroll to position [199, 0]
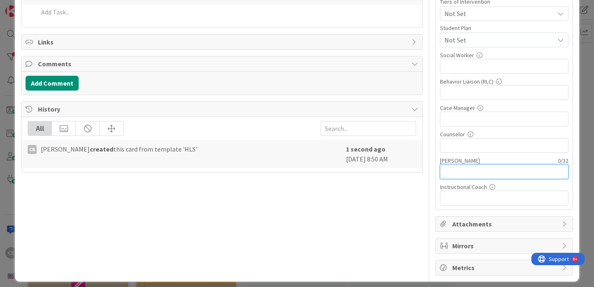
click at [466, 173] on input "text" at bounding box center [504, 171] width 129 height 15
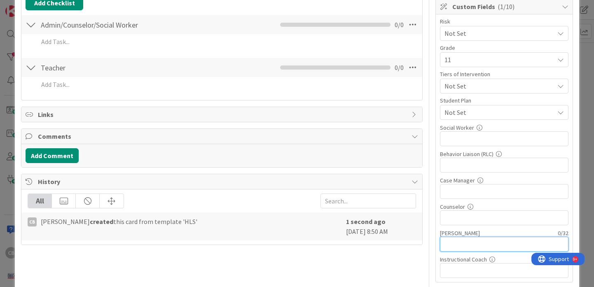
scroll to position [122, 0]
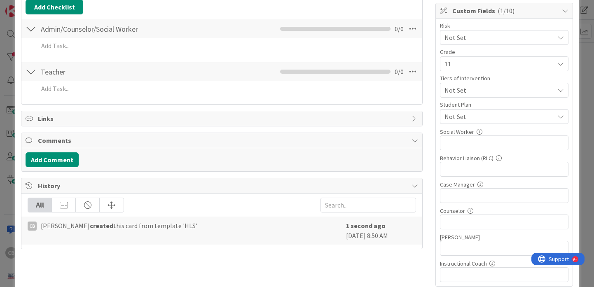
click at [474, 115] on span "Not Set" at bounding box center [500, 117] width 110 height 10
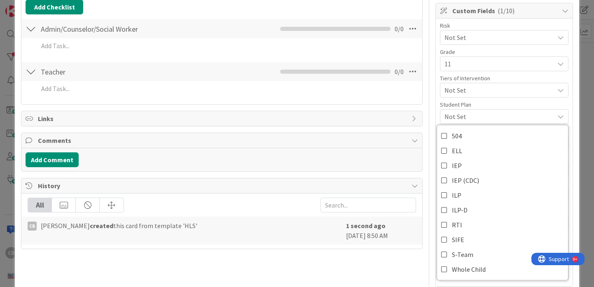
click at [474, 115] on span "Not Set" at bounding box center [500, 117] width 110 height 10
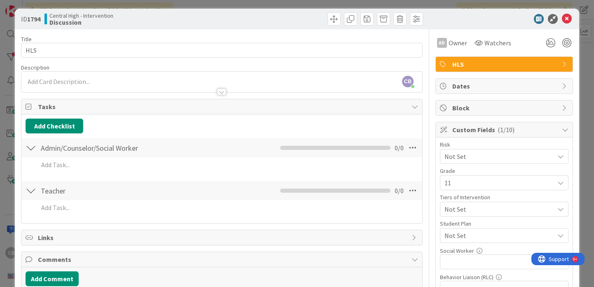
scroll to position [0, 0]
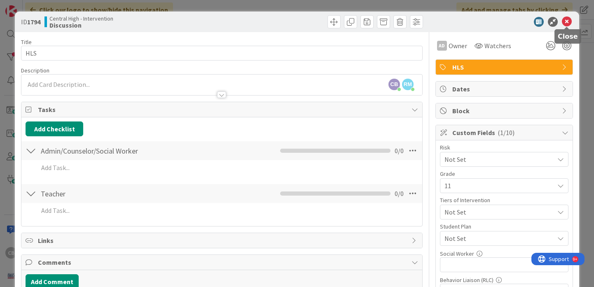
click at [564, 24] on icon at bounding box center [567, 22] width 10 height 10
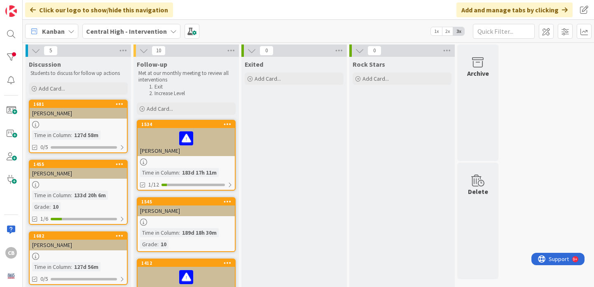
click at [185, 213] on div "[PERSON_NAME]" at bounding box center [186, 211] width 97 height 11
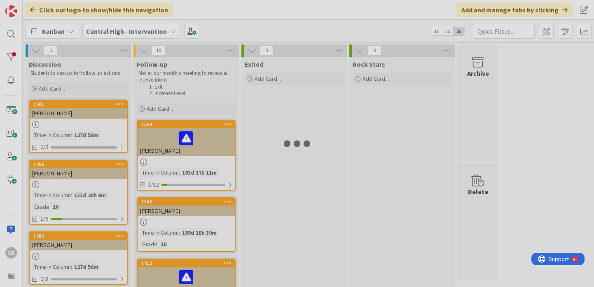
click at [185, 213] on div at bounding box center [297, 143] width 594 height 287
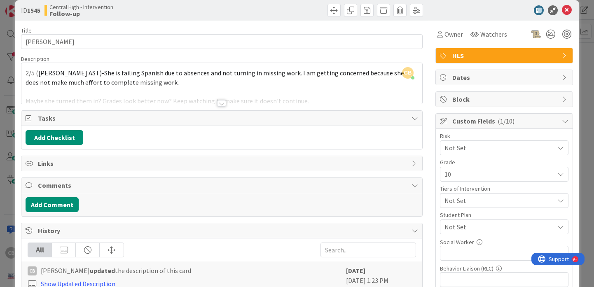
scroll to position [21, 0]
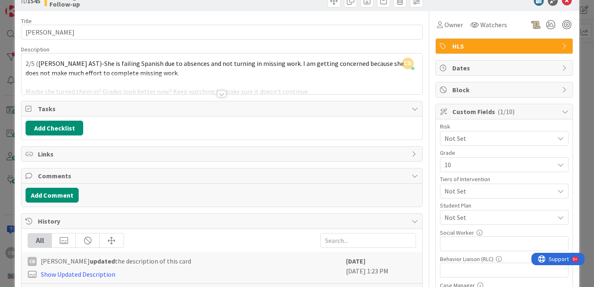
click at [221, 93] on div at bounding box center [221, 94] width 9 height 7
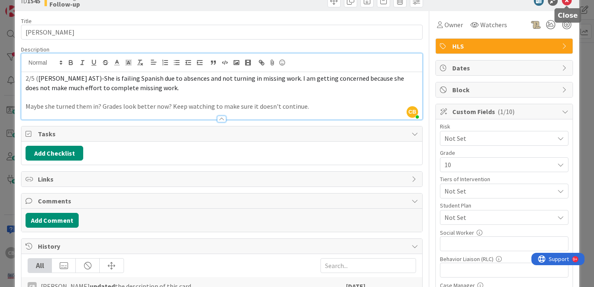
click at [567, 3] on icon at bounding box center [567, 1] width 10 height 10
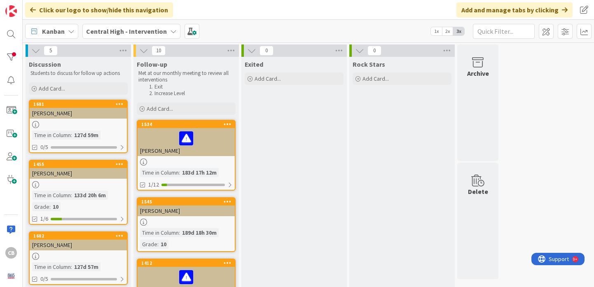
click at [216, 140] on div at bounding box center [186, 138] width 92 height 17
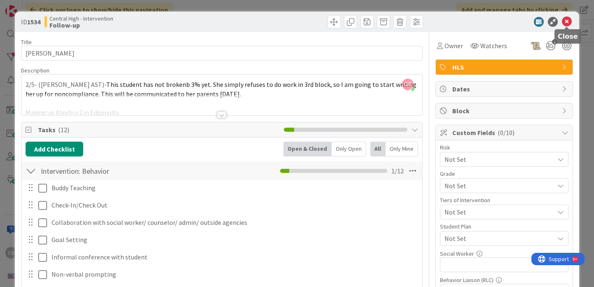
click at [566, 23] on icon at bounding box center [567, 22] width 10 height 10
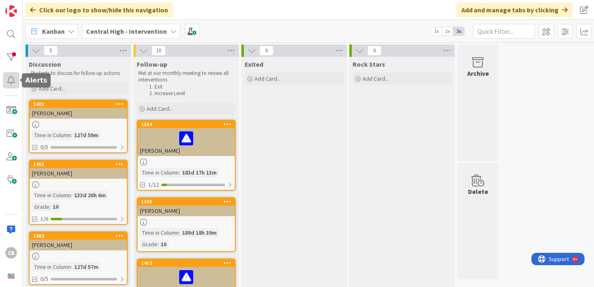
click at [10, 82] on div at bounding box center [11, 80] width 16 height 16
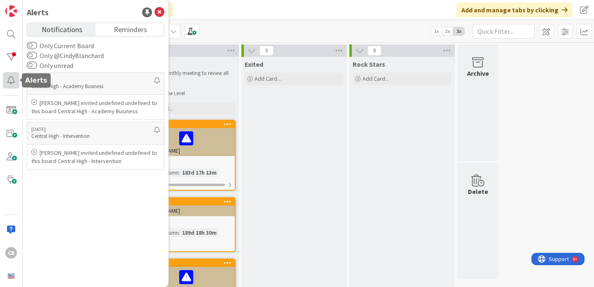
click at [10, 82] on div at bounding box center [11, 80] width 16 height 16
click at [161, 12] on icon at bounding box center [160, 12] width 10 height 10
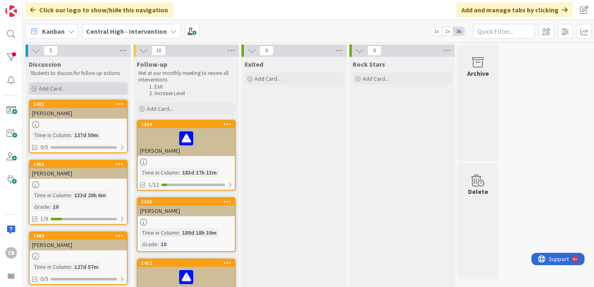
click at [91, 91] on div "Add Card..." at bounding box center [78, 88] width 99 height 12
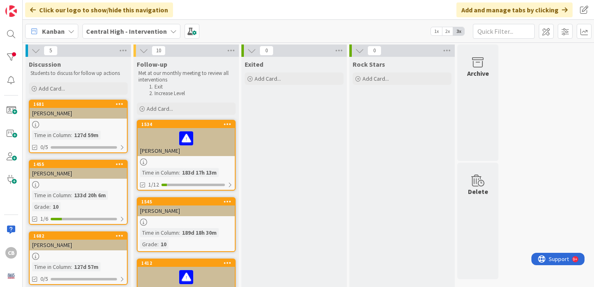
click at [85, 118] on div "[PERSON_NAME]" at bounding box center [78, 113] width 97 height 11
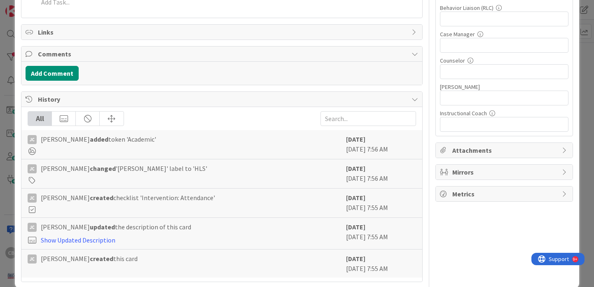
scroll to position [277, 0]
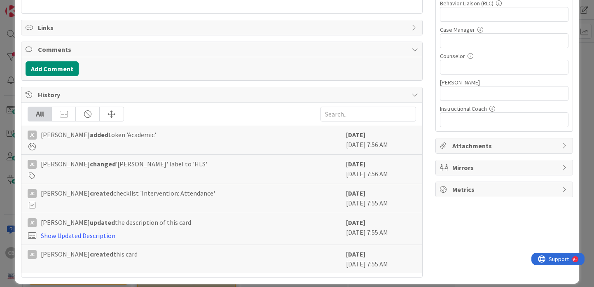
click at [485, 170] on span "Mirrors" at bounding box center [506, 168] width 106 height 10
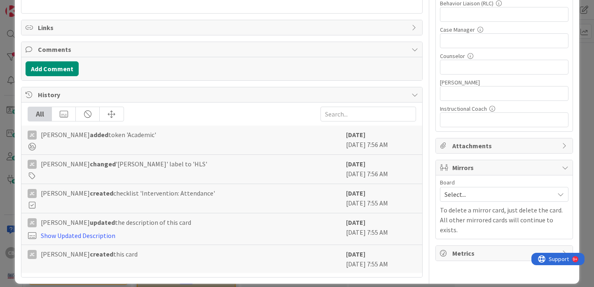
click at [485, 170] on span "Mirrors" at bounding box center [506, 168] width 106 height 10
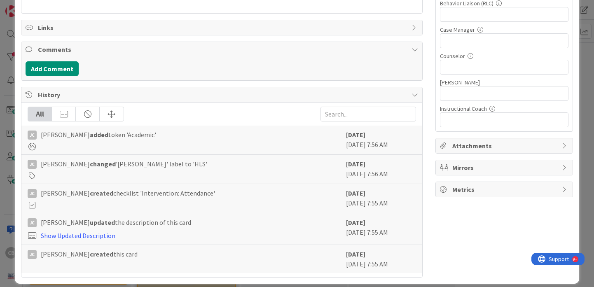
click at [481, 192] on span "Metrics" at bounding box center [506, 190] width 106 height 10
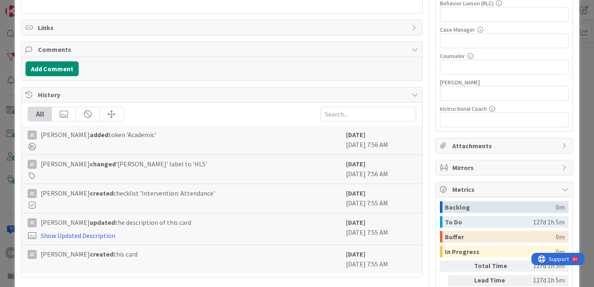
click at [481, 192] on span "Metrics" at bounding box center [506, 190] width 106 height 10
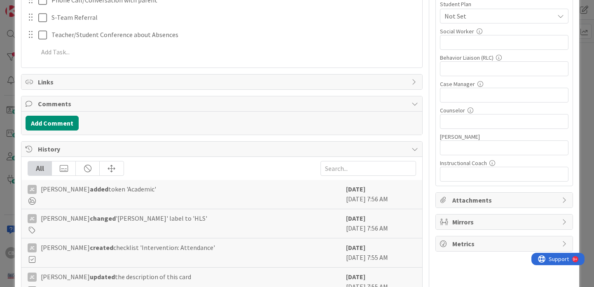
scroll to position [222, 0]
click at [499, 223] on span "Mirrors" at bounding box center [506, 223] width 106 height 10
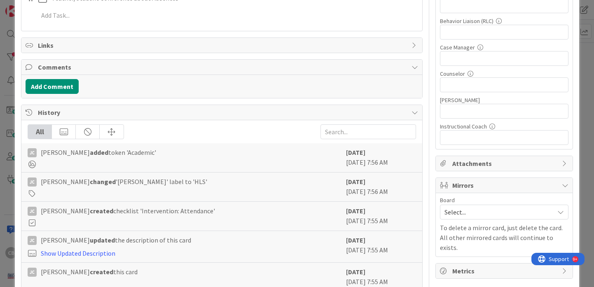
scroll to position [285, 0]
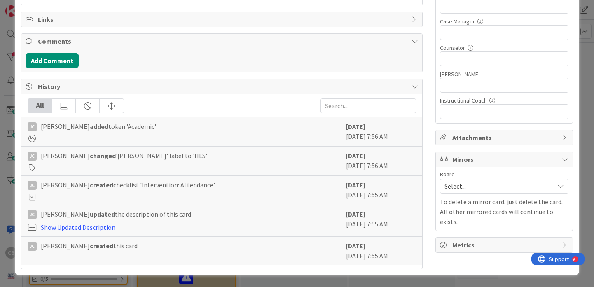
click at [549, 162] on span "Mirrors" at bounding box center [506, 160] width 106 height 10
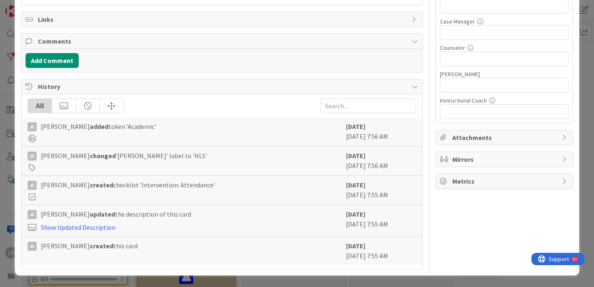
click at [531, 183] on span "Metrics" at bounding box center [506, 181] width 106 height 10
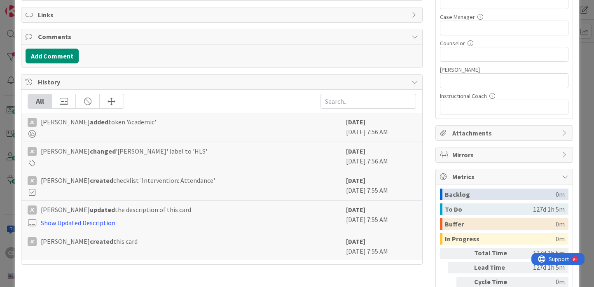
scroll to position [276, 0]
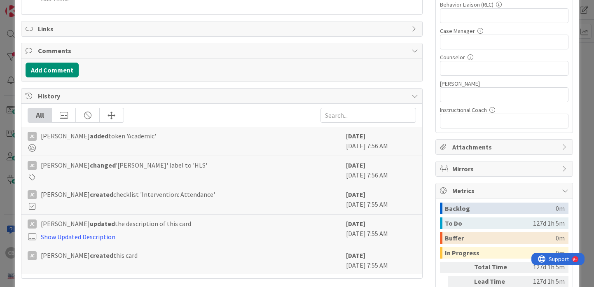
click at [505, 191] on span "Metrics" at bounding box center [506, 191] width 106 height 10
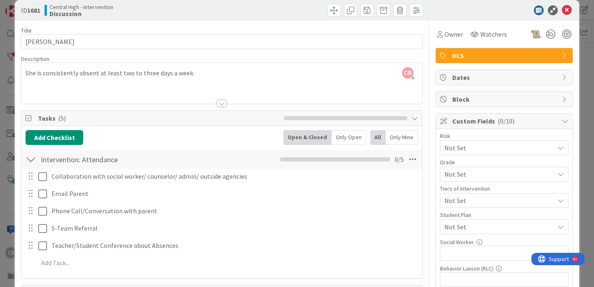
scroll to position [0, 0]
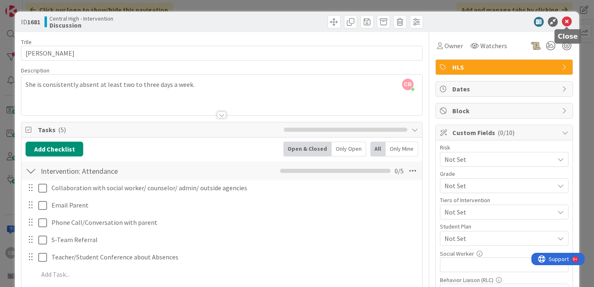
click at [569, 22] on icon at bounding box center [567, 22] width 10 height 10
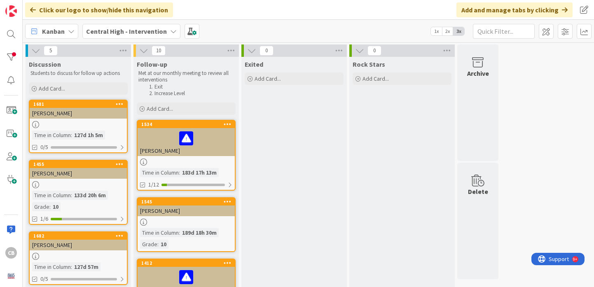
click at [264, 33] on div "Kanban My Zone Organization Select a single board Kanban List (Bulk Actions) Me…" at bounding box center [309, 31] width 572 height 23
click at [71, 93] on div "Add Card..." at bounding box center [78, 88] width 99 height 12
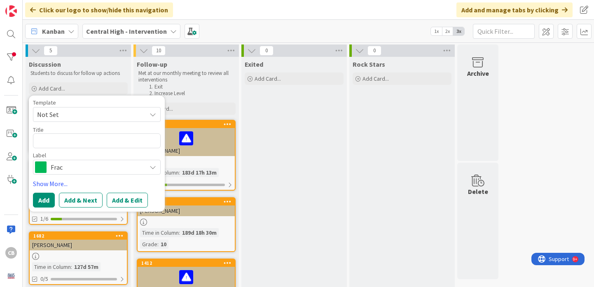
click at [74, 118] on span "Not Set" at bounding box center [88, 114] width 103 height 11
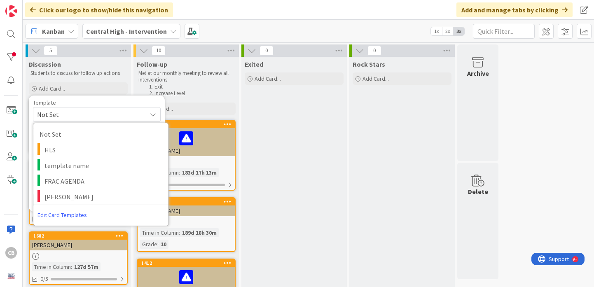
click at [74, 118] on span "Not Set" at bounding box center [88, 114] width 103 height 11
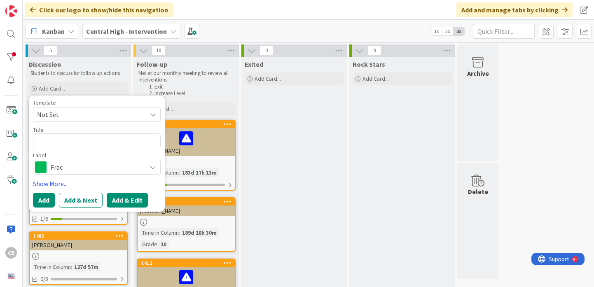
click at [125, 201] on button "Add & Edit" at bounding box center [127, 200] width 41 height 15
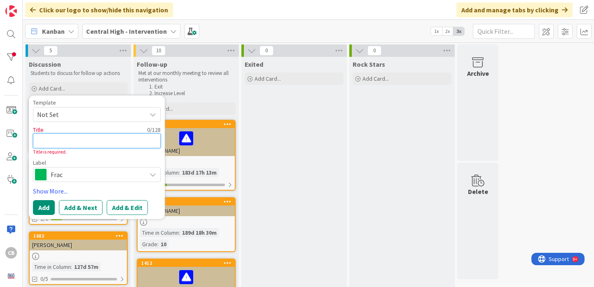
click at [64, 145] on textarea at bounding box center [97, 141] width 128 height 15
type textarea "x"
type textarea "c"
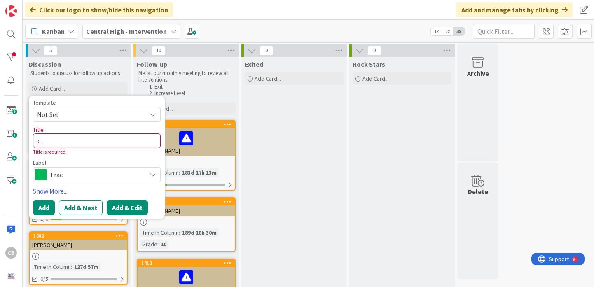
click at [120, 209] on button "Add & Edit" at bounding box center [127, 207] width 41 height 15
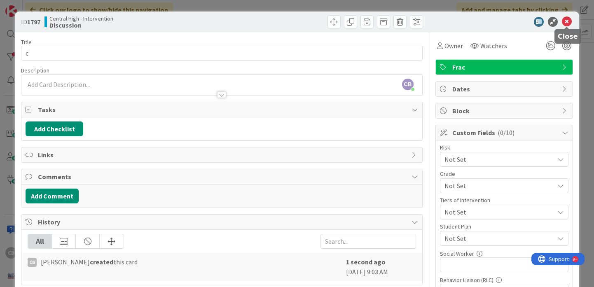
click at [568, 21] on icon at bounding box center [567, 22] width 10 height 10
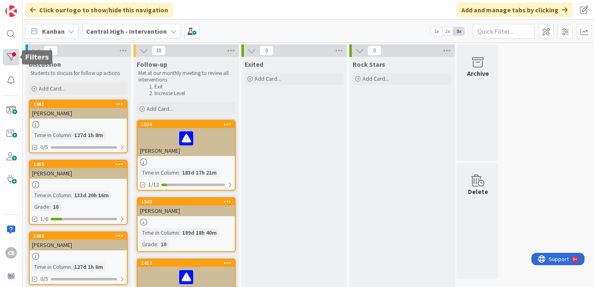
click at [13, 57] on div at bounding box center [11, 57] width 16 height 16
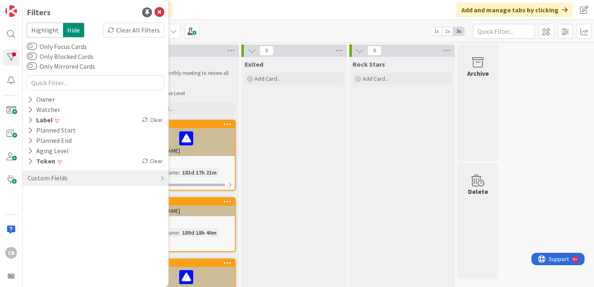
click at [265, 23] on div "Kanban My Zone Organization Select a single board Kanban List (Bulk Actions) Me…" at bounding box center [309, 31] width 572 height 23
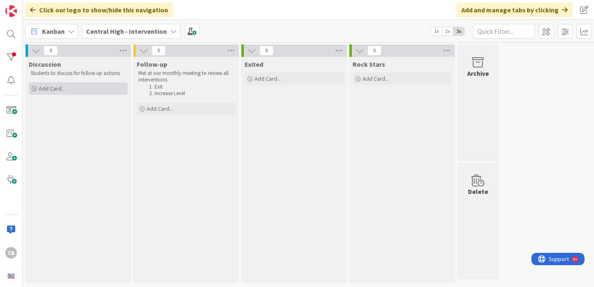
click at [67, 89] on div "Add Card..." at bounding box center [78, 88] width 99 height 12
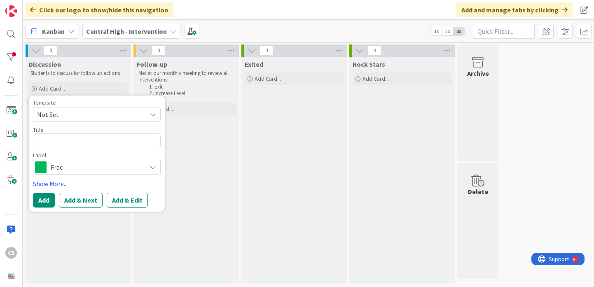
click at [80, 170] on span "Frac" at bounding box center [96, 168] width 91 height 12
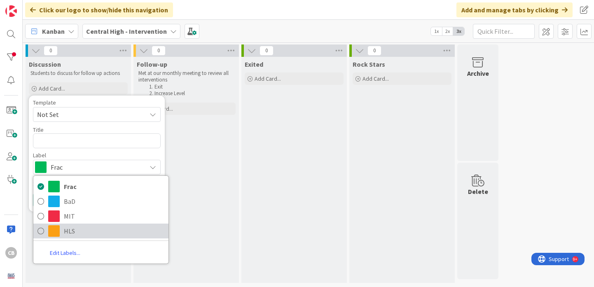
click at [71, 226] on span "HLS" at bounding box center [114, 231] width 101 height 12
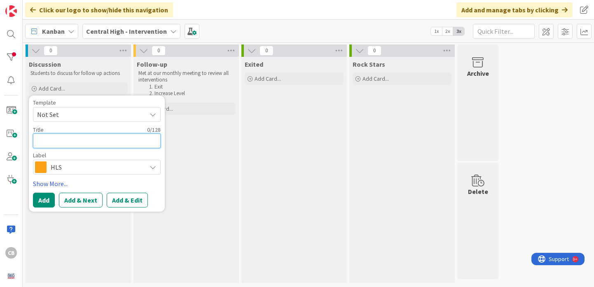
click at [77, 144] on textarea at bounding box center [97, 141] width 128 height 15
type textarea "x"
type textarea "C"
type textarea "x"
type textarea "Ci"
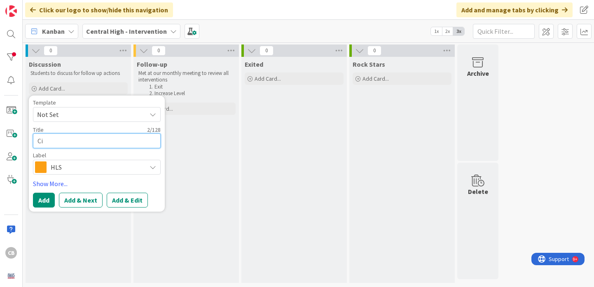
type textarea "x"
type textarea "Cin"
type textarea "x"
type textarea "Cind"
type textarea "x"
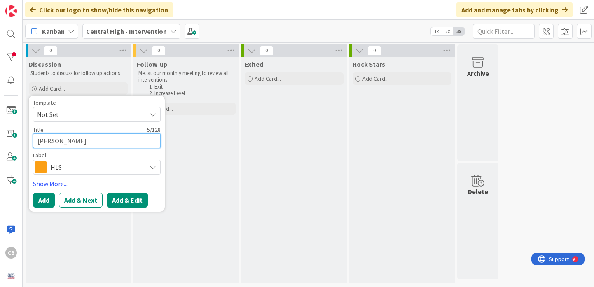
type textarea "Cindy"
click at [127, 205] on button "Add & Edit" at bounding box center [127, 200] width 41 height 15
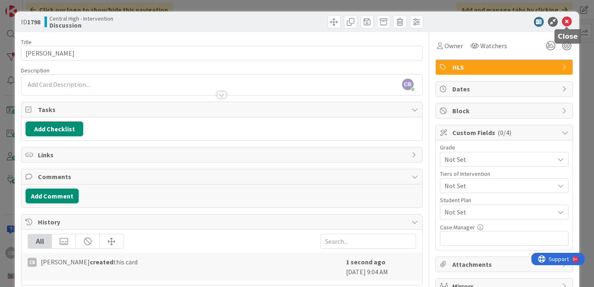
click at [567, 21] on icon at bounding box center [567, 22] width 10 height 10
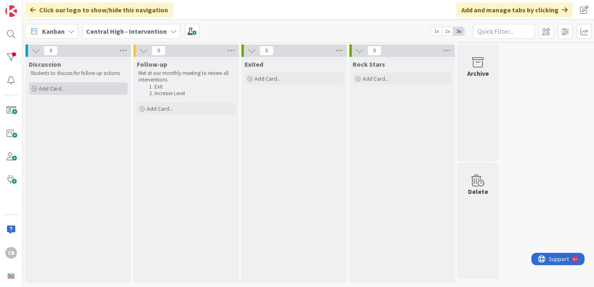
click at [56, 93] on div "Add Card..." at bounding box center [78, 88] width 99 height 12
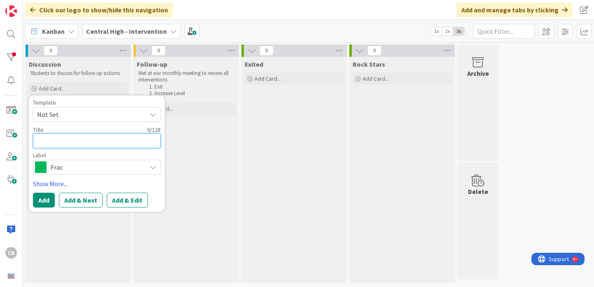
type textarea "x"
type textarea "c"
type textarea "x"
type textarea "ci"
type textarea "x"
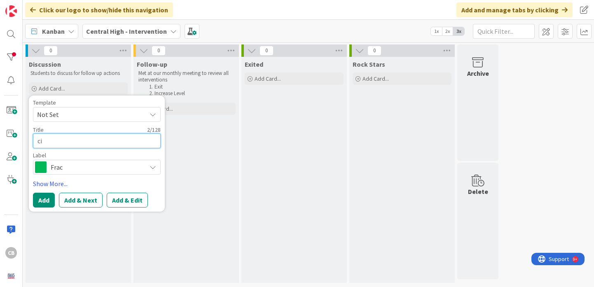
type textarea "cin"
type textarea "x"
type textarea "cind"
type textarea "x"
type textarea "cindy"
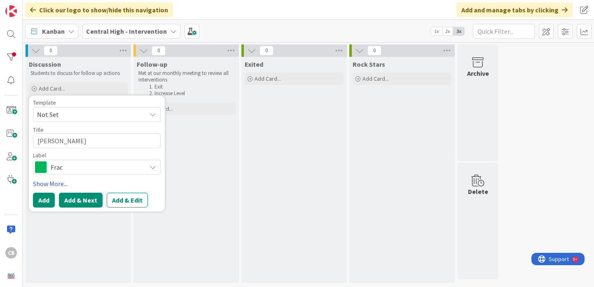
click at [89, 197] on button "Add & Next" at bounding box center [81, 200] width 44 height 15
click at [55, 183] on link "Show More..." at bounding box center [97, 184] width 128 height 10
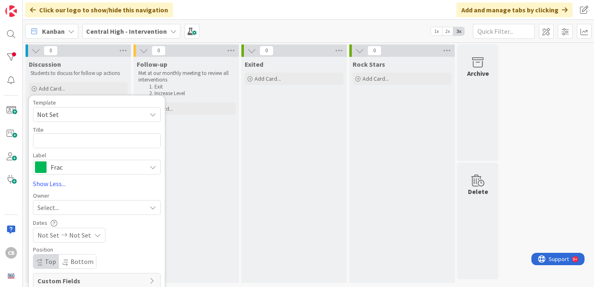
click at [220, 211] on div "Follow-up Met at our monthly meeting to review all interventions Exit Increase …" at bounding box center [187, 170] width 106 height 226
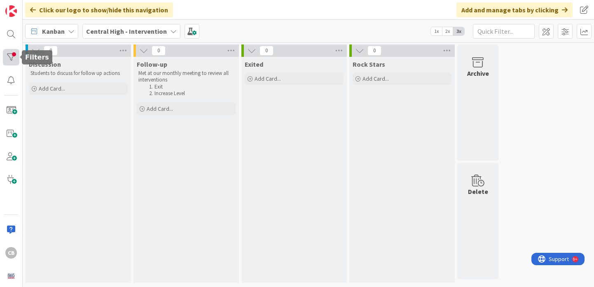
click at [11, 61] on div at bounding box center [11, 57] width 16 height 16
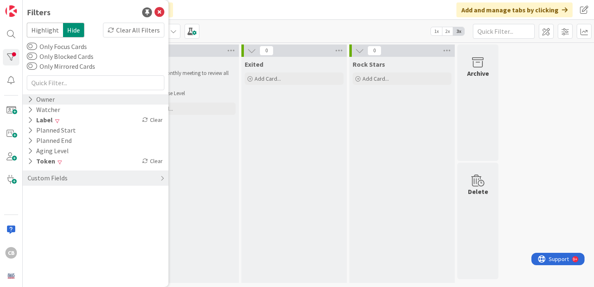
click at [31, 98] on icon at bounding box center [30, 99] width 5 height 7
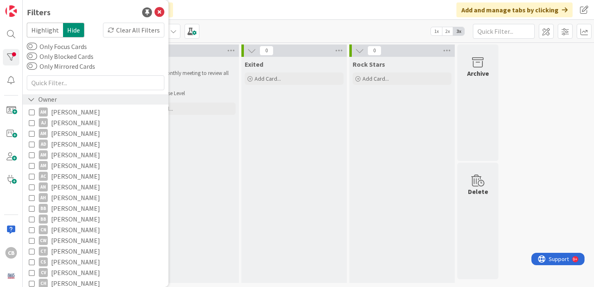
click at [31, 100] on icon at bounding box center [31, 99] width 7 height 7
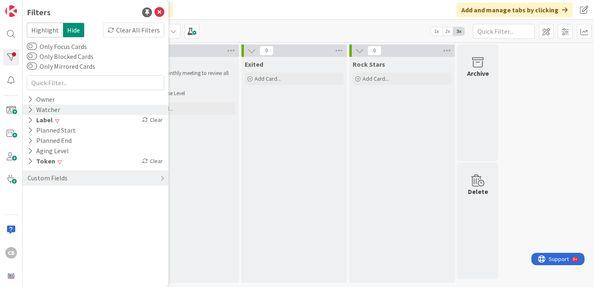
click at [33, 108] on div "Watcher" at bounding box center [44, 110] width 34 height 10
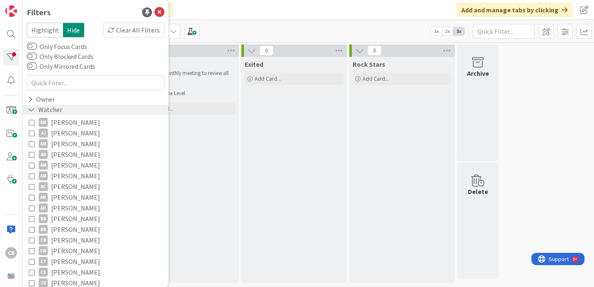
click at [33, 108] on icon at bounding box center [31, 109] width 7 height 7
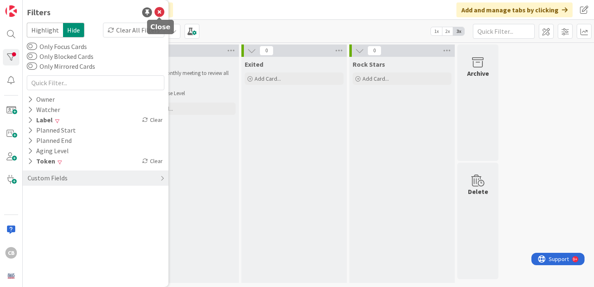
click at [160, 10] on icon at bounding box center [160, 12] width 10 height 10
